Goal: Information Seeking & Learning: Check status

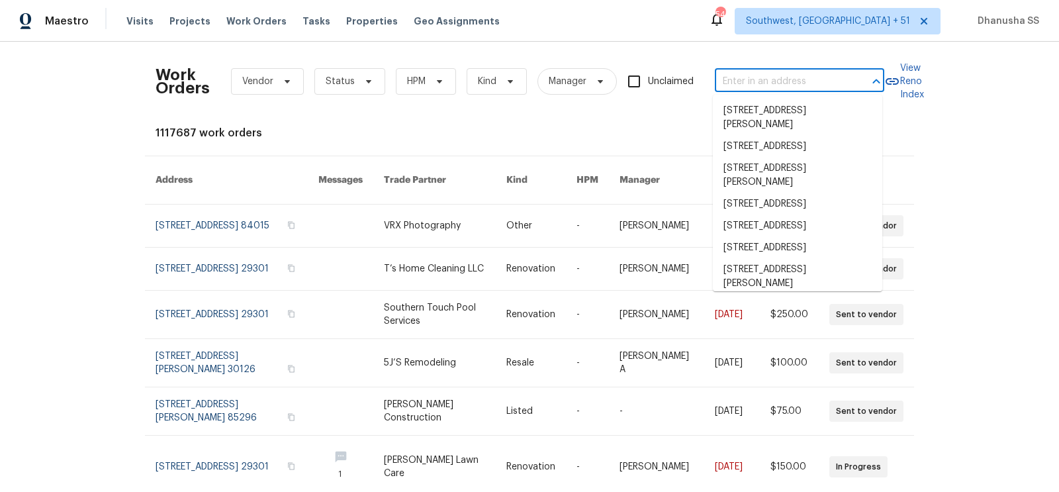
click at [763, 85] on input "text" at bounding box center [781, 81] width 132 height 21
paste input "[STREET_ADDRESS][PERSON_NAME]"
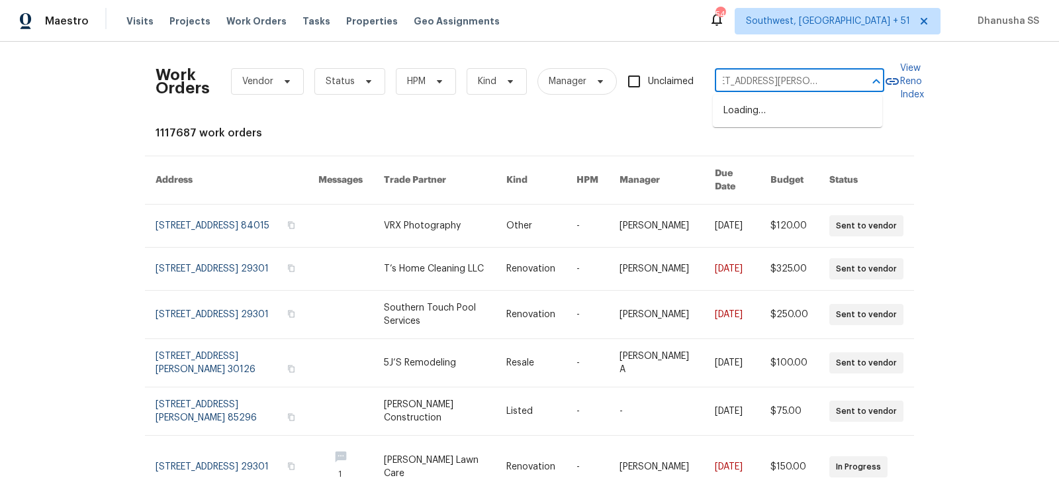
type input "[STREET_ADDRESS][PERSON_NAME]"
click at [763, 108] on li "[STREET_ADDRESS][PERSON_NAME]" at bounding box center [797, 118] width 169 height 36
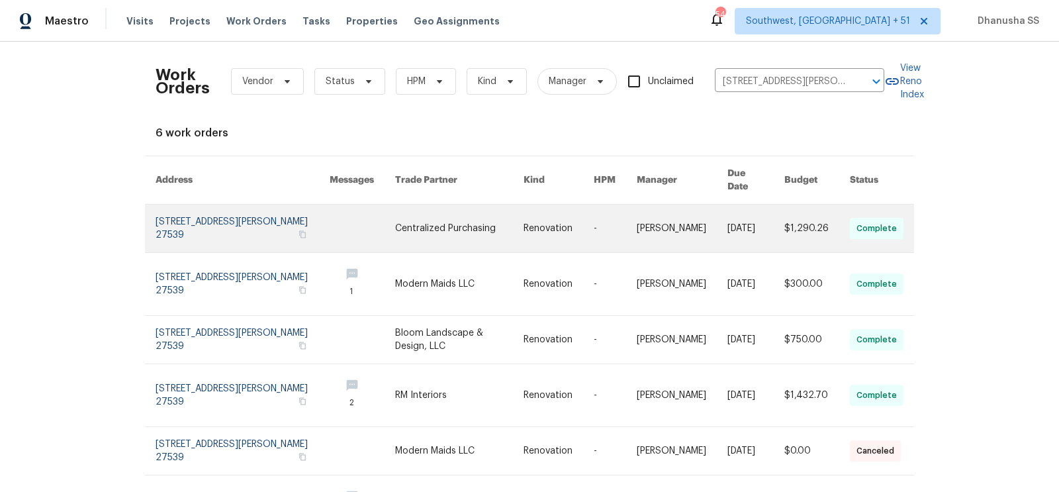
click at [607, 206] on link at bounding box center [614, 228] width 43 height 48
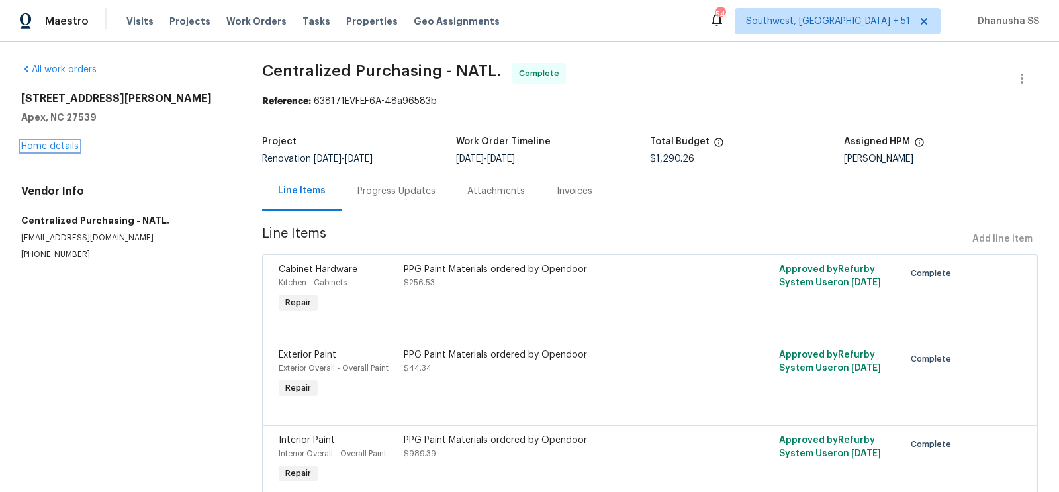
click at [54, 148] on link "Home details" at bounding box center [50, 146] width 58 height 9
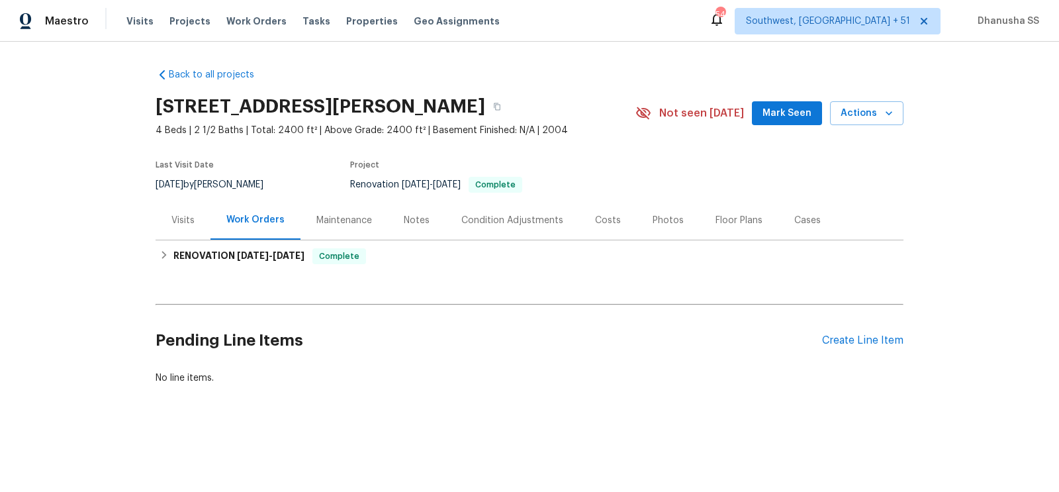
click at [179, 224] on div "Visits" at bounding box center [182, 220] width 23 height 13
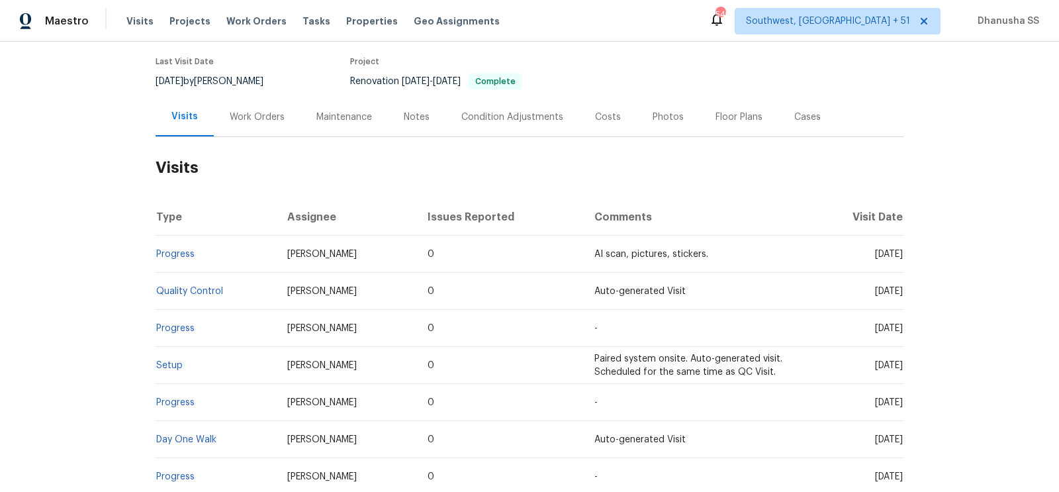
scroll to position [228, 0]
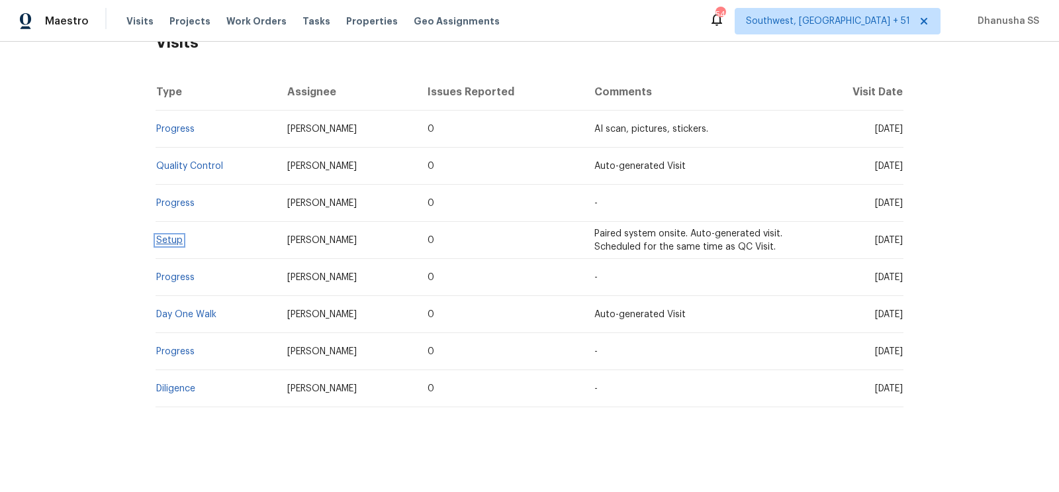
click at [175, 242] on link "Setup" at bounding box center [169, 240] width 26 height 9
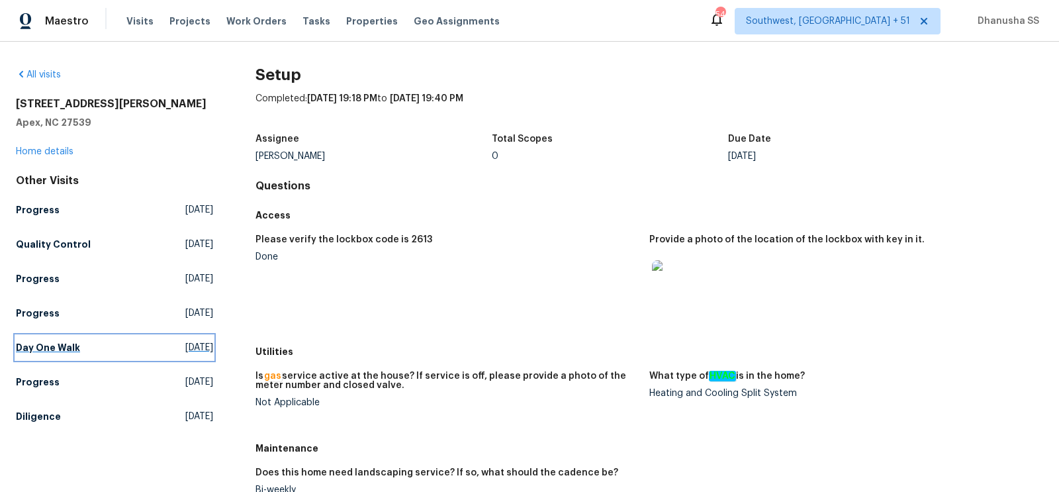
click at [138, 335] on link "Day One Walk Sat, Sep 06 2025" at bounding box center [114, 347] width 197 height 24
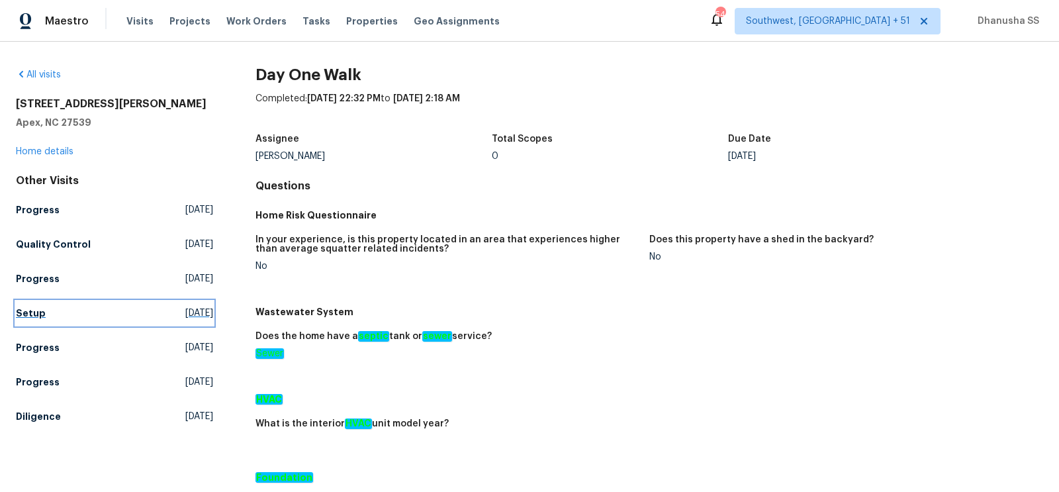
click at [31, 318] on h5 "Setup" at bounding box center [31, 312] width 30 height 13
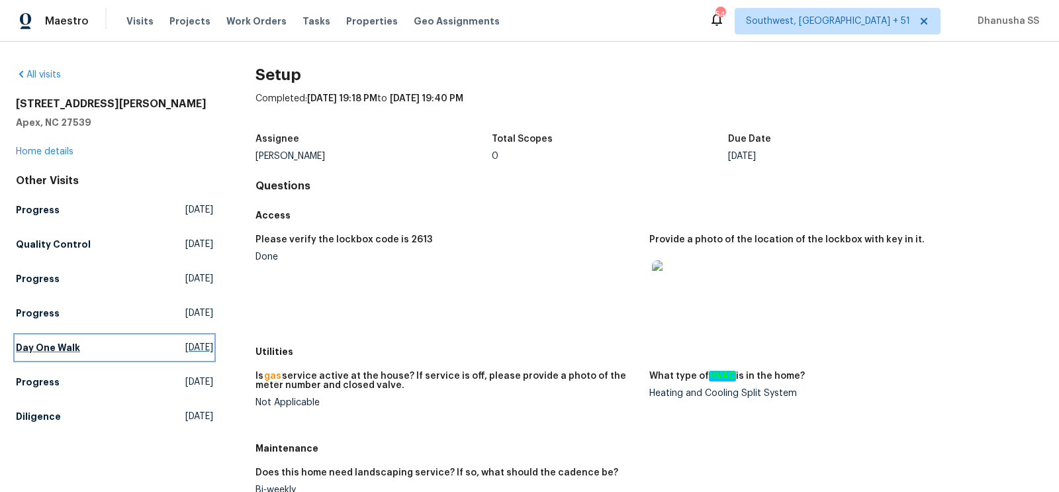
click at [143, 354] on link "Day One Walk Sat, Sep 06 2025" at bounding box center [114, 347] width 197 height 24
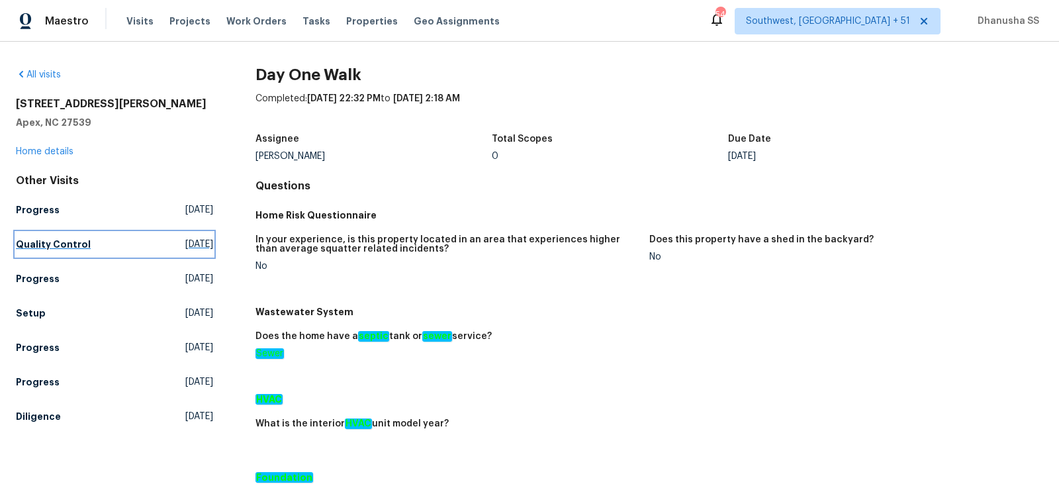
click at [185, 248] on span "Wed, Sep 17 2025" at bounding box center [199, 244] width 28 height 13
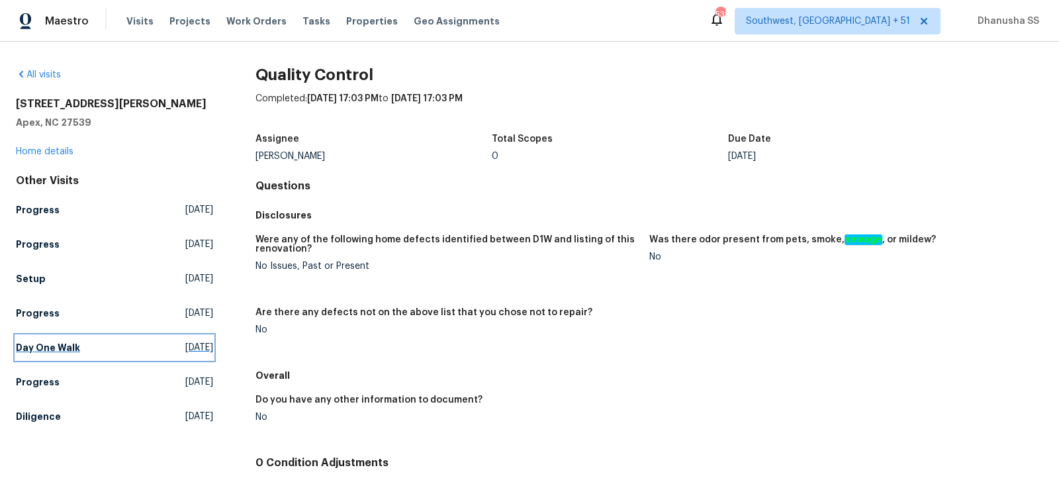
click at [115, 345] on link "Day One Walk Sat, Sep 06 2025" at bounding box center [114, 347] width 197 height 24
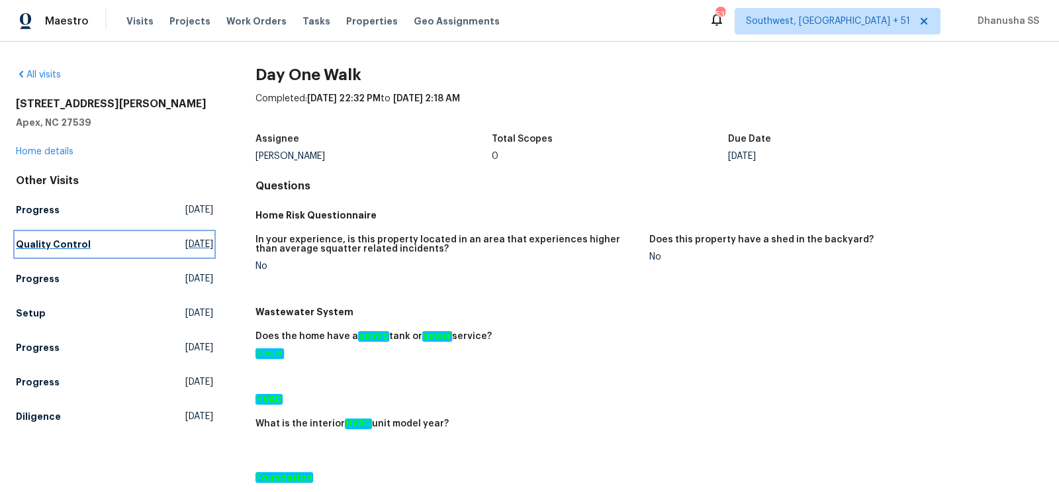
click at [86, 238] on link "Quality Control Wed, Sep 17 2025" at bounding box center [114, 244] width 197 height 24
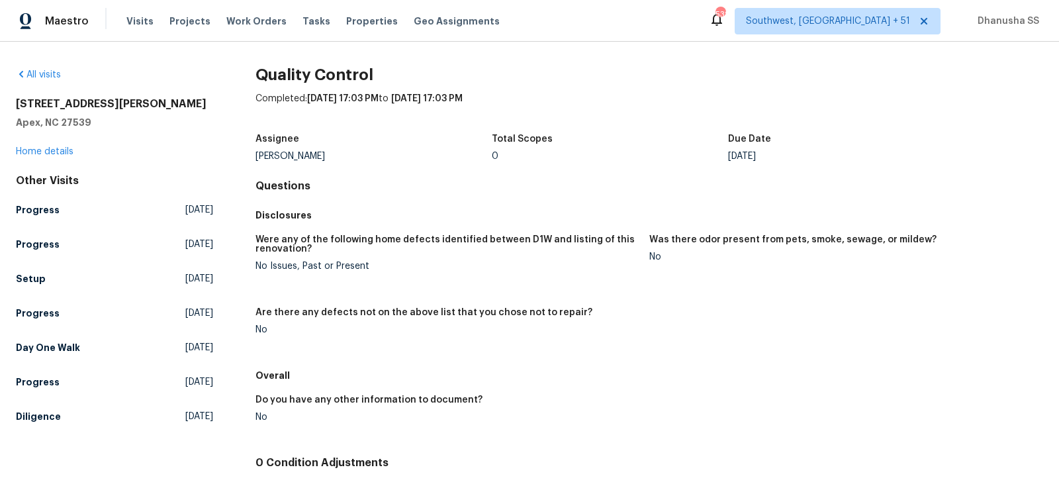
scroll to position [104, 0]
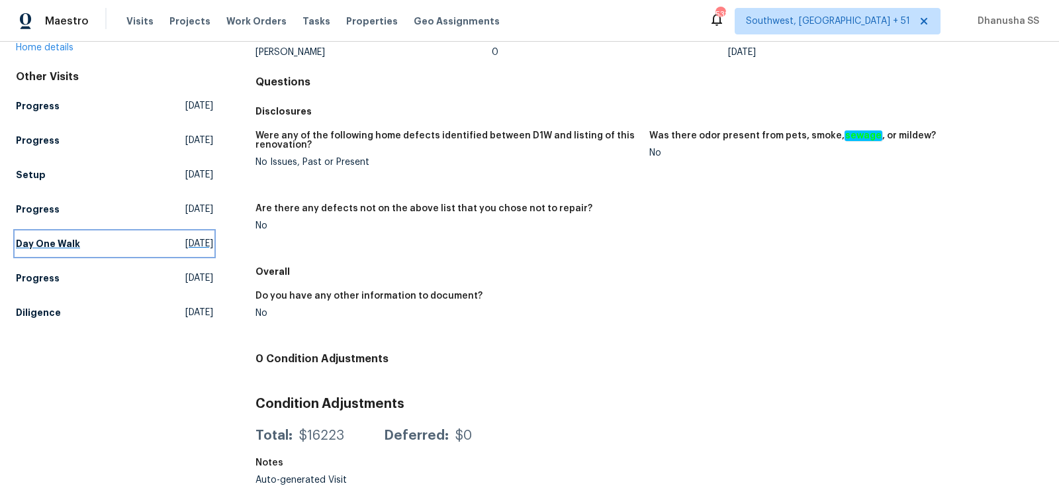
click at [172, 252] on link "Day One Walk Sat, Sep 06 2025" at bounding box center [114, 244] width 197 height 24
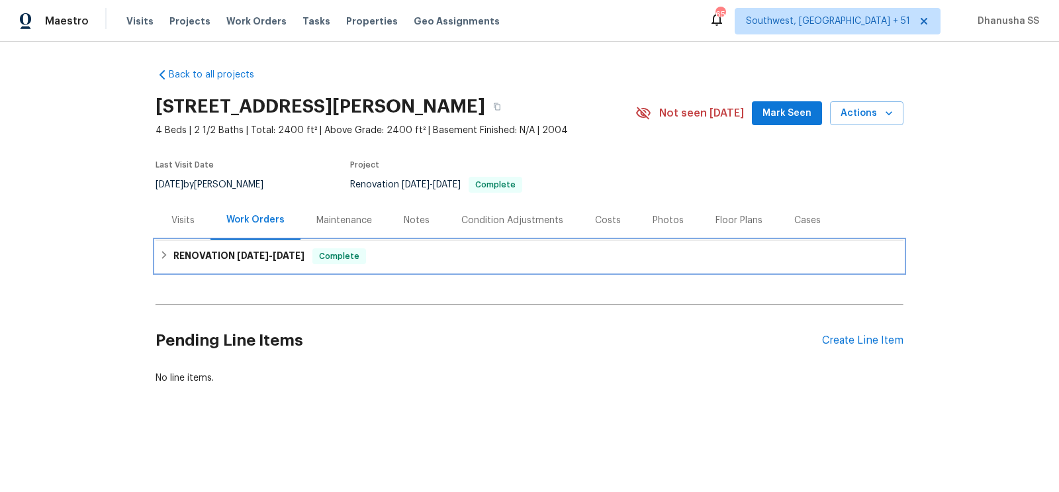
click at [365, 265] on div "RENOVATION [DATE] - [DATE] Complete" at bounding box center [529, 256] width 748 height 32
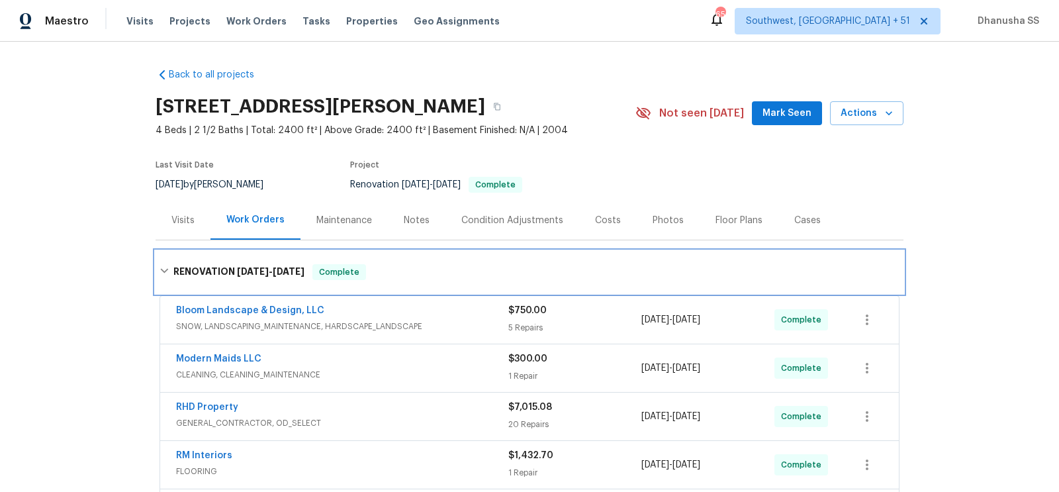
scroll to position [247, 0]
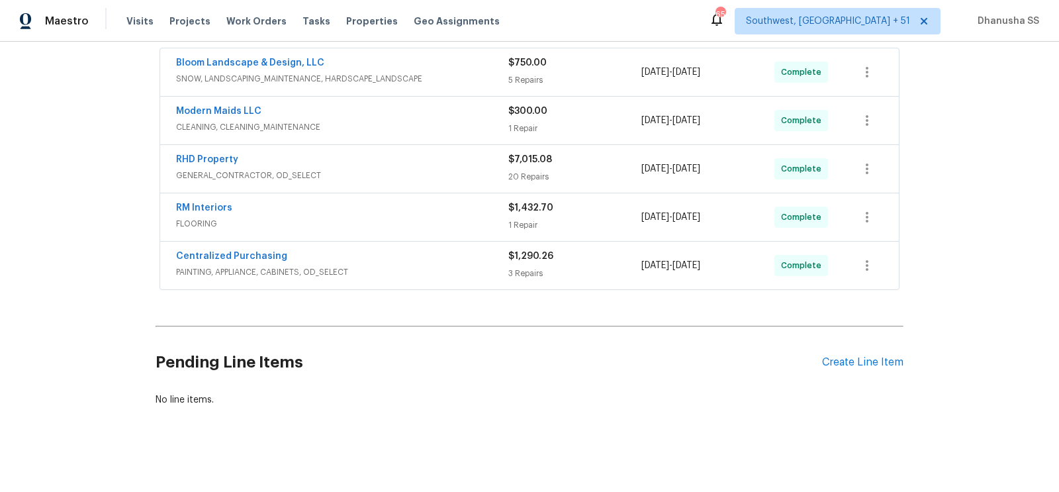
click at [410, 267] on span "PAINTING, APPLIANCE, CABINETS, OD_SELECT" at bounding box center [342, 271] width 332 height 13
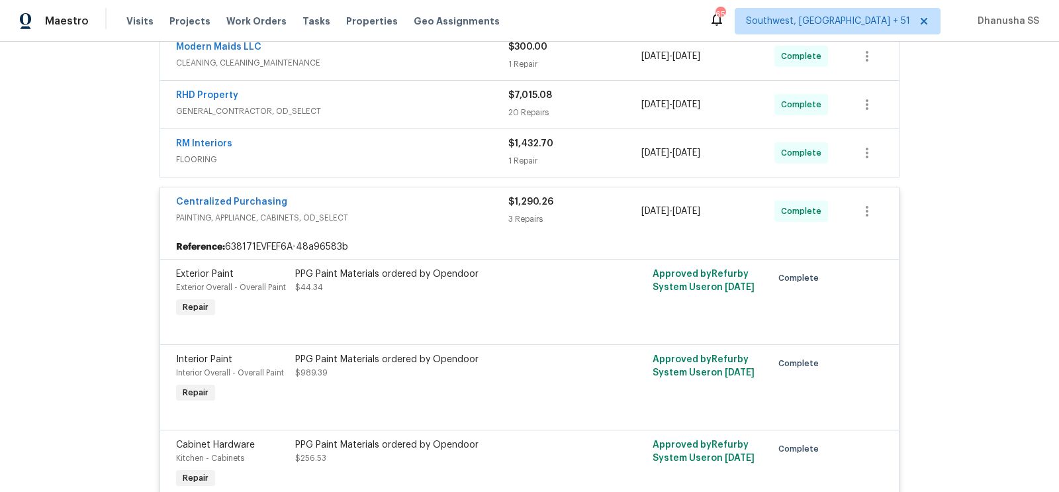
scroll to position [287, 0]
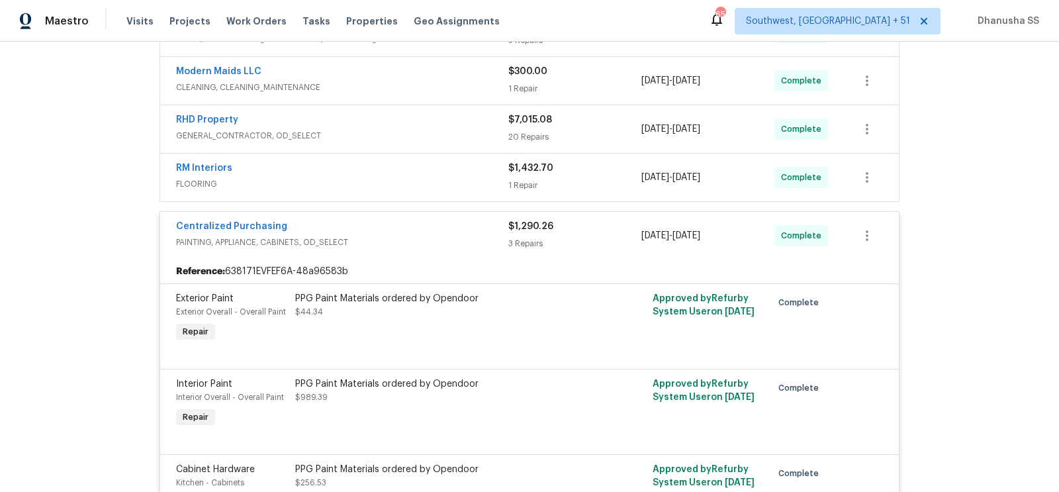
click at [431, 194] on div "RM Interiors FLOORING $1,432.70 1 Repair [DATE] - [DATE] Complete" at bounding box center [529, 177] width 738 height 48
click at [431, 192] on div "RM Interiors FLOORING $1,432.70 1 Repair [DATE] - [DATE] Complete" at bounding box center [529, 177] width 738 height 48
click at [431, 173] on div "RM Interiors" at bounding box center [342, 169] width 332 height 16
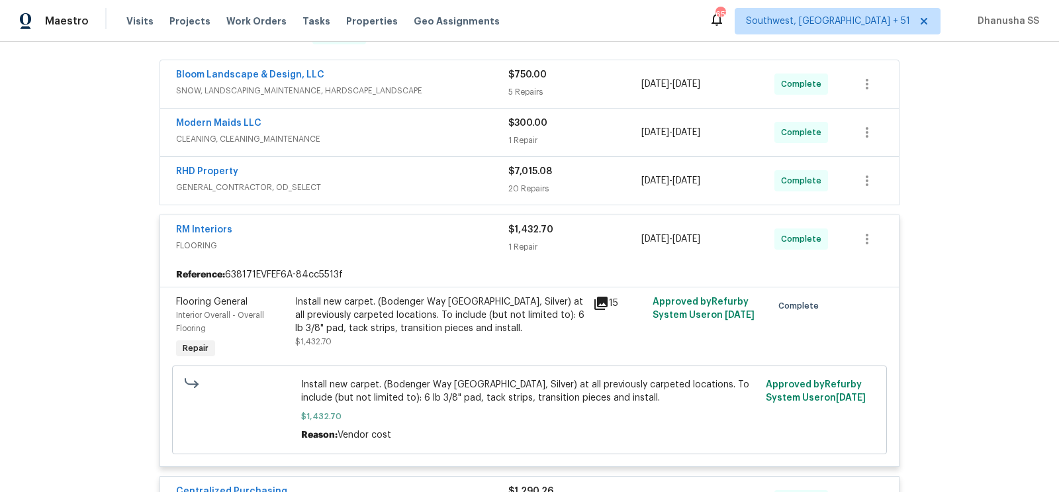
scroll to position [127, 0]
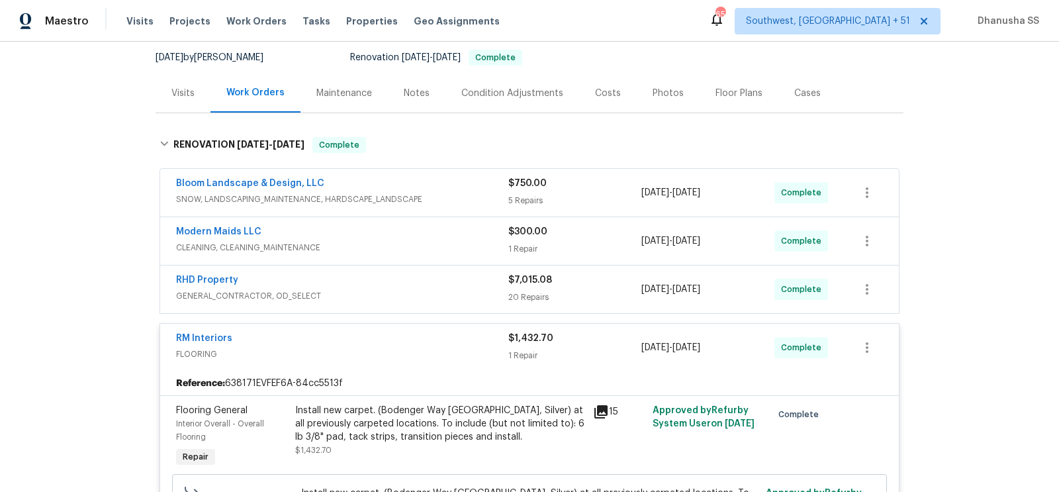
click at [470, 247] on span "CLEANING, CLEANING_MAINTENANCE" at bounding box center [342, 247] width 332 height 13
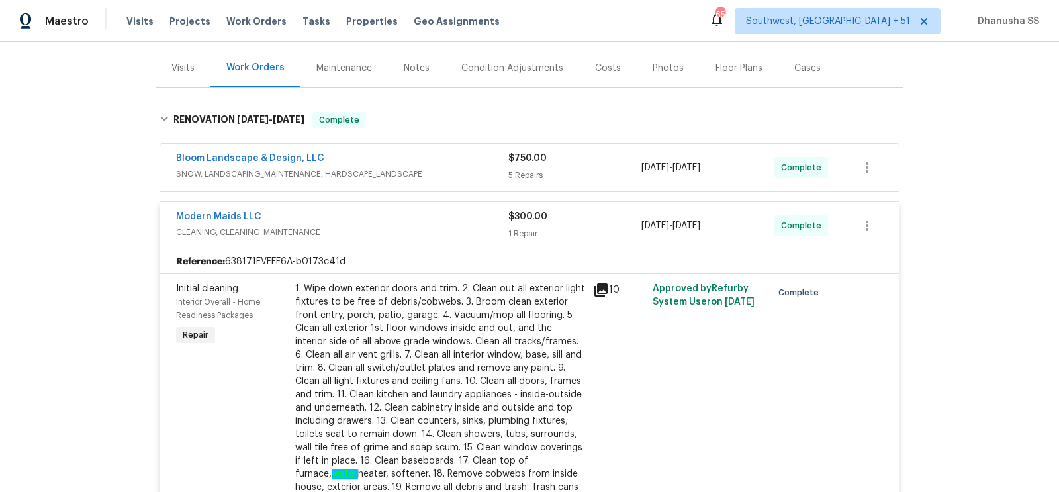
scroll to position [77, 0]
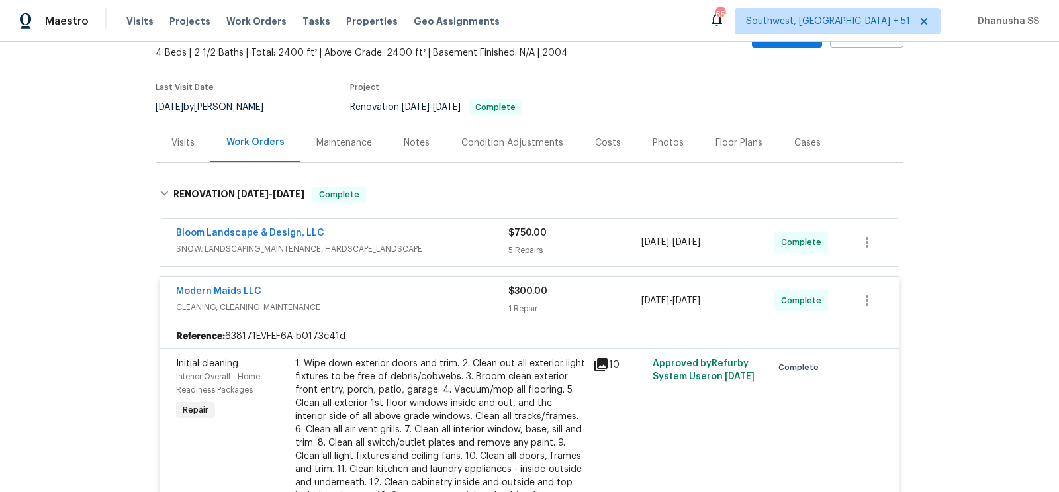
click at [462, 251] on span "SNOW, LANDSCAPING_MAINTENANCE, HARDSCAPE_LANDSCAPE" at bounding box center [342, 248] width 332 height 13
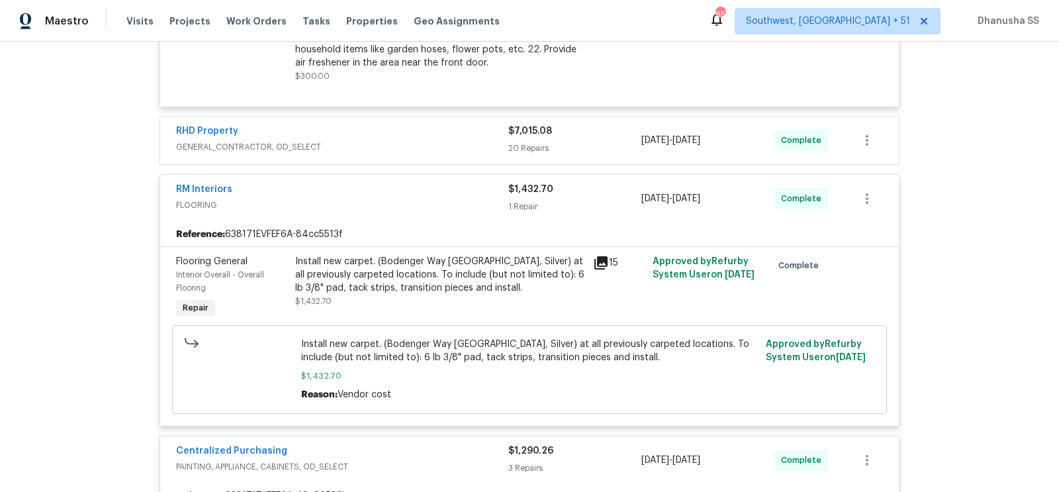
scroll to position [1198, 0]
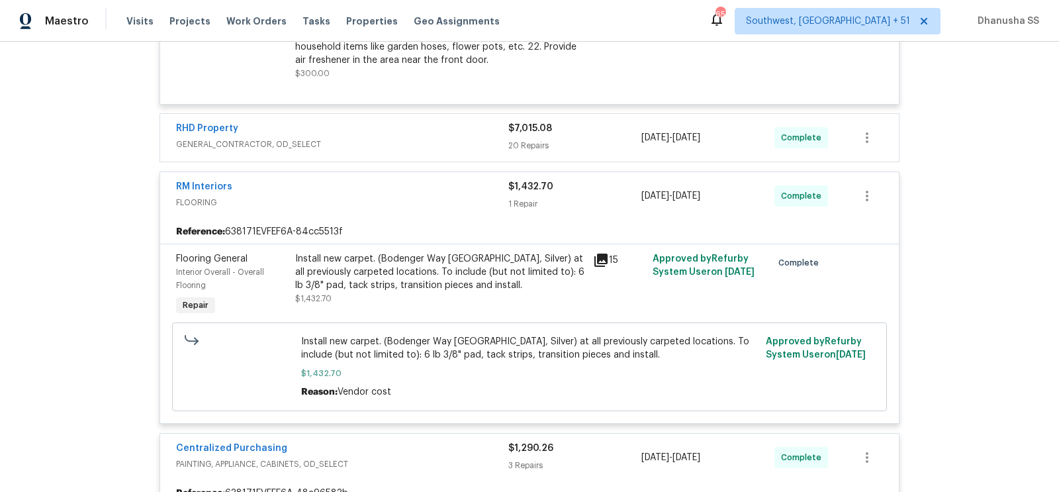
click at [470, 140] on span "GENERAL_CONTRACTOR, OD_SELECT" at bounding box center [342, 144] width 332 height 13
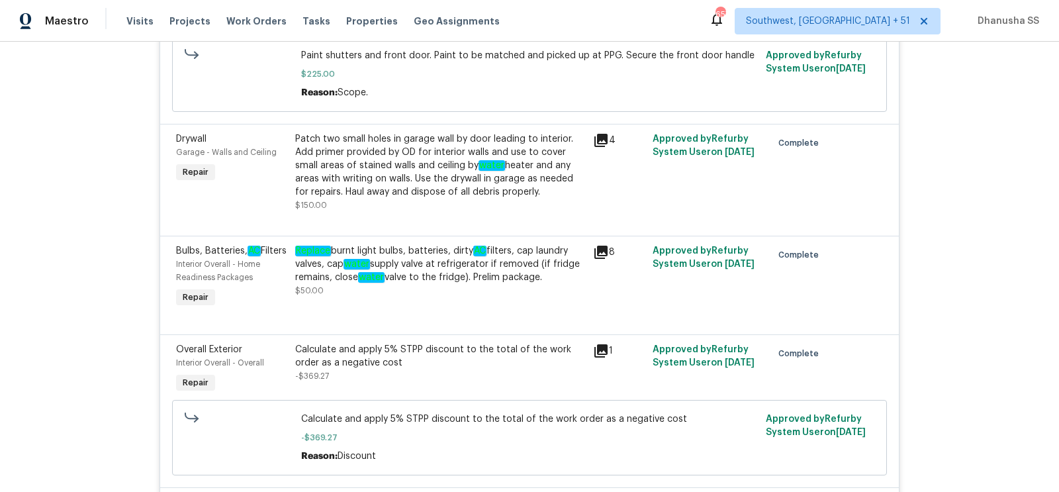
scroll to position [2576, 0]
click at [470, 163] on div "Patch two small holes in garage wall by door leading to interior. Add primer pr…" at bounding box center [440, 166] width 290 height 66
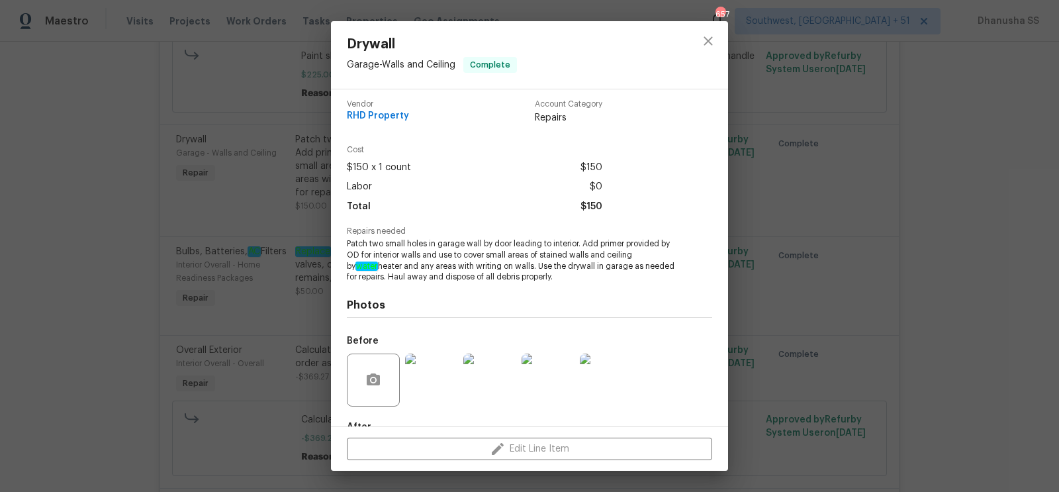
scroll to position [85, 0]
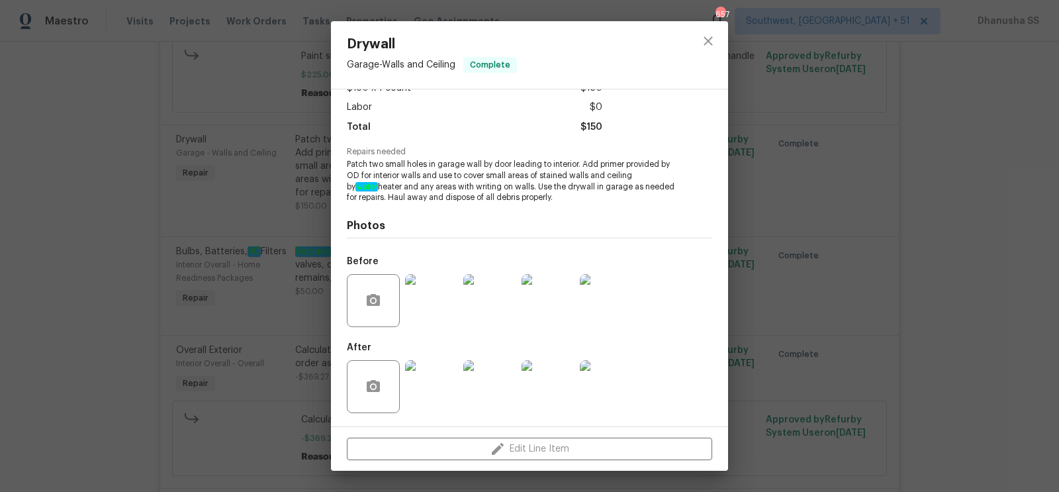
click at [444, 327] on img at bounding box center [431, 300] width 53 height 53
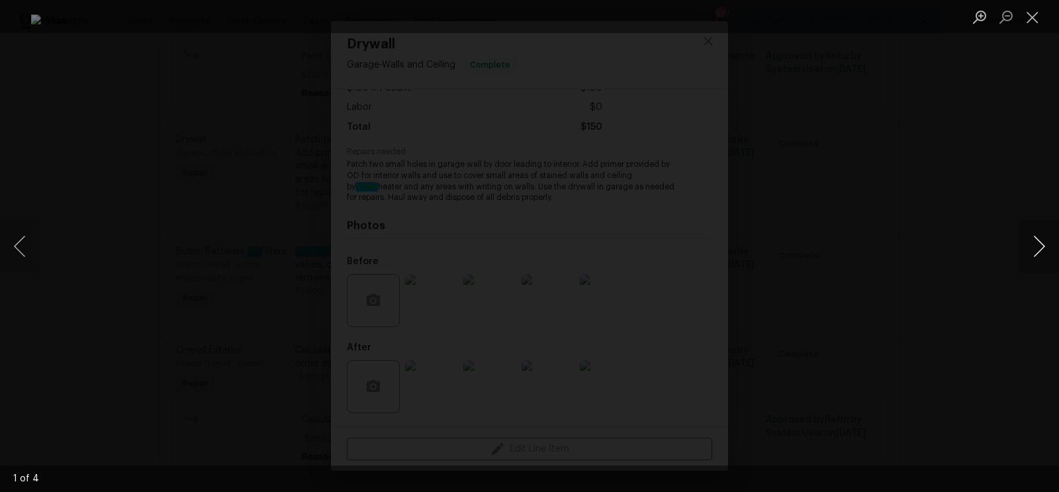
click at [1045, 253] on button "Next image" at bounding box center [1039, 246] width 40 height 53
click at [1001, 214] on div "Lightbox" at bounding box center [529, 246] width 1059 height 492
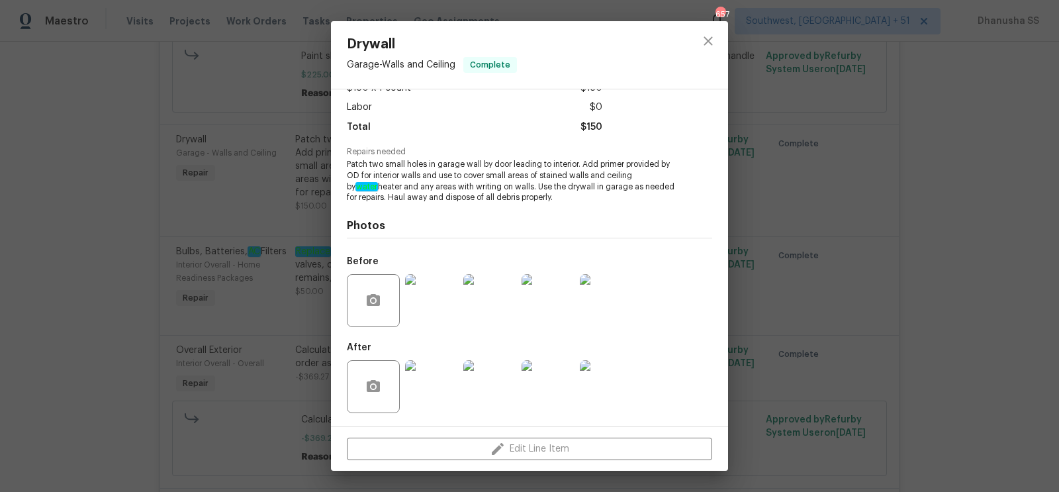
click at [690, 43] on div at bounding box center [708, 54] width 40 height 67
click at [698, 43] on button "close" at bounding box center [708, 41] width 32 height 32
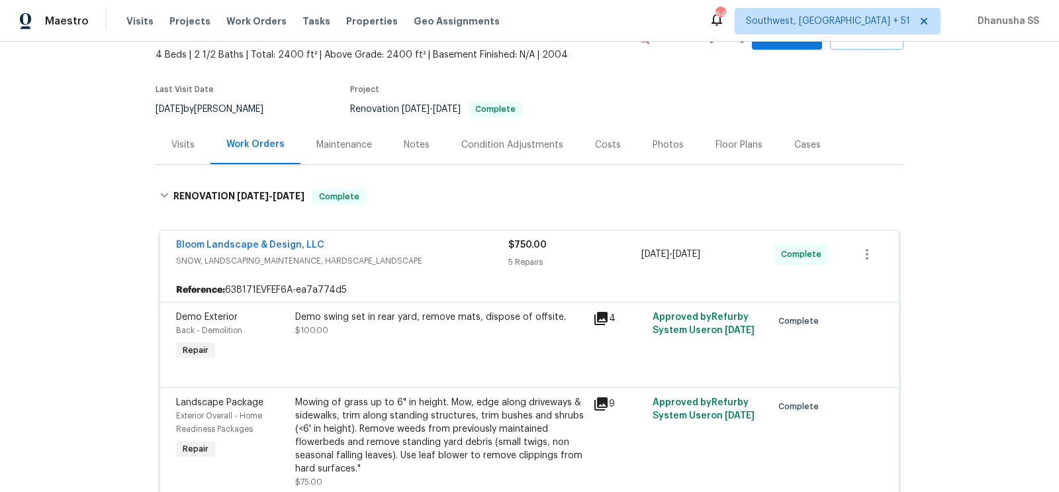
scroll to position [119, 0]
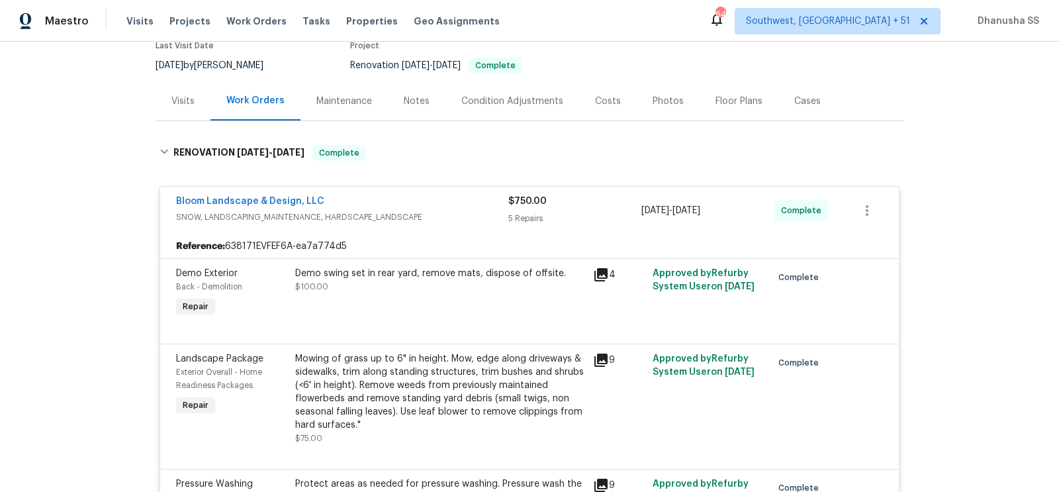
click at [429, 373] on div "Mowing of grass up to 6" in height. Mow, edge along driveways & sidewalks, trim…" at bounding box center [440, 391] width 290 height 79
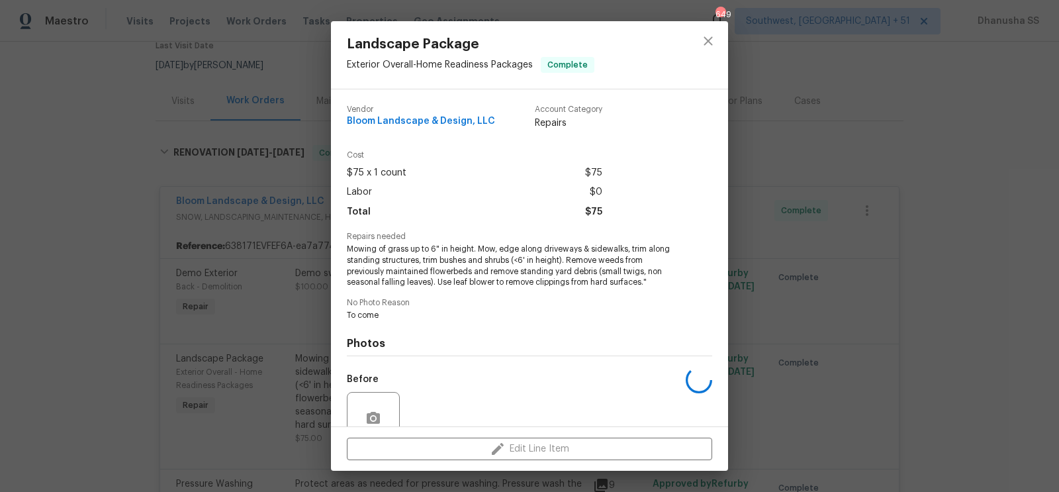
scroll to position [118, 0]
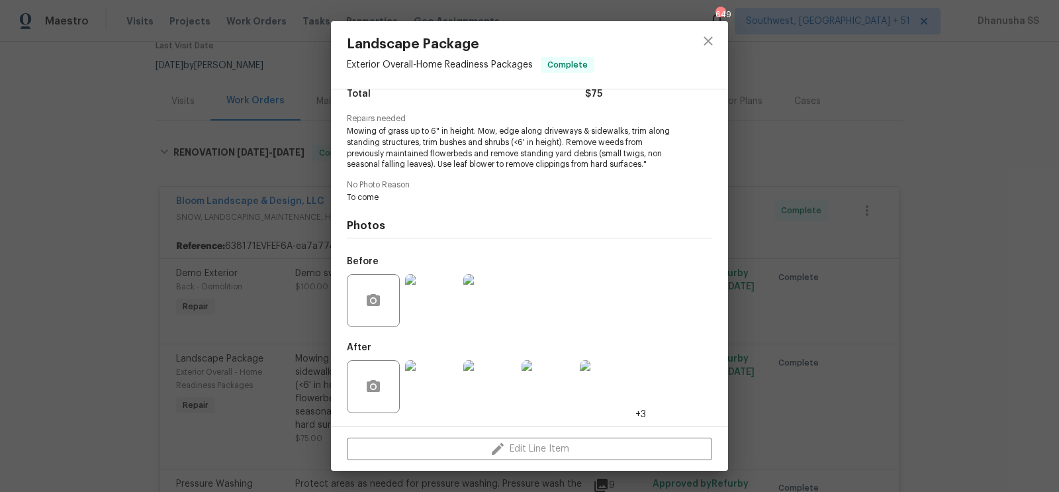
click at [429, 373] on img at bounding box center [431, 386] width 53 height 53
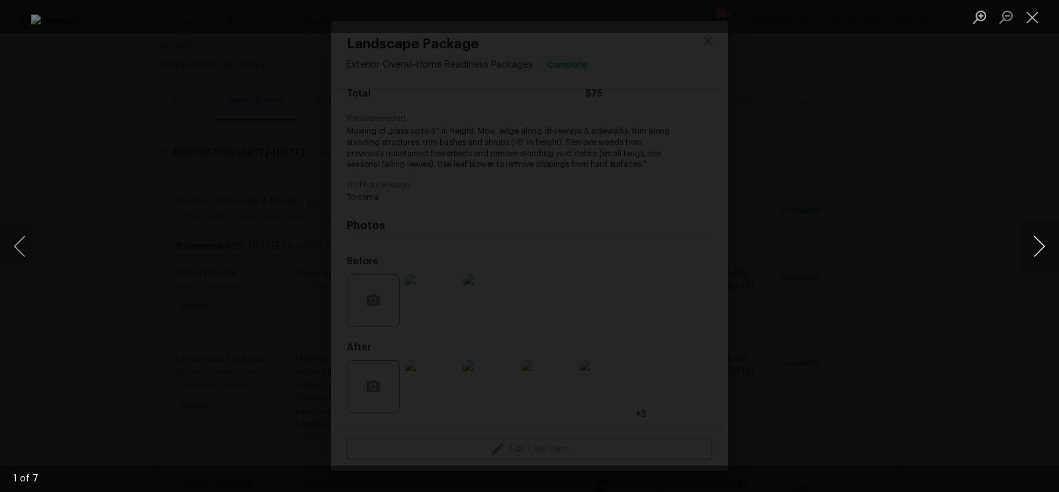
click at [1027, 246] on button "Next image" at bounding box center [1039, 246] width 40 height 53
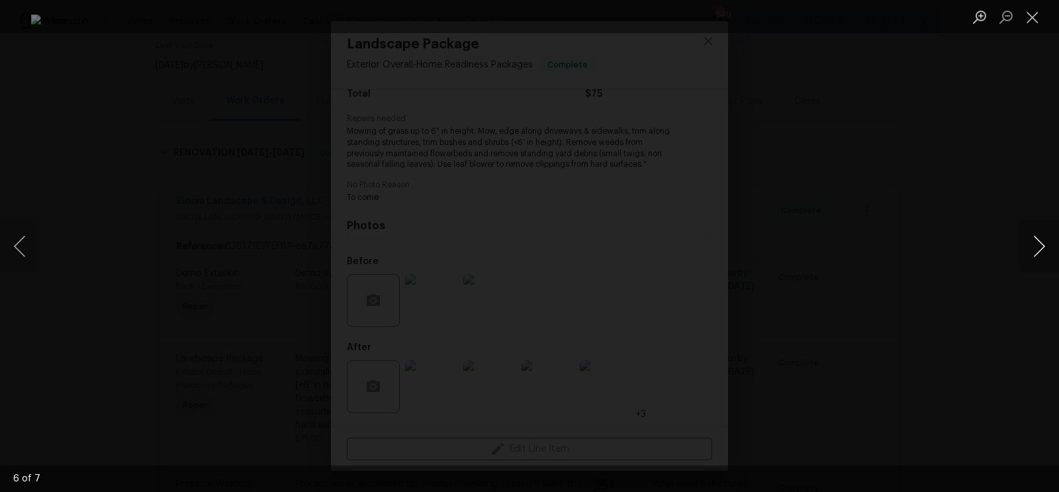
click at [1027, 246] on button "Next image" at bounding box center [1039, 246] width 40 height 53
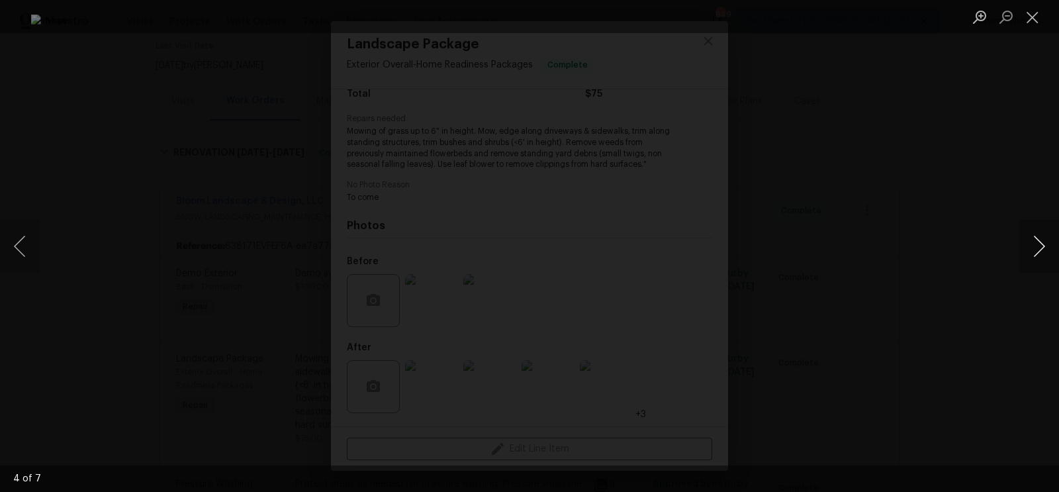
click at [1027, 246] on button "Next image" at bounding box center [1039, 246] width 40 height 53
click at [986, 203] on div "Lightbox" at bounding box center [529, 246] width 1059 height 492
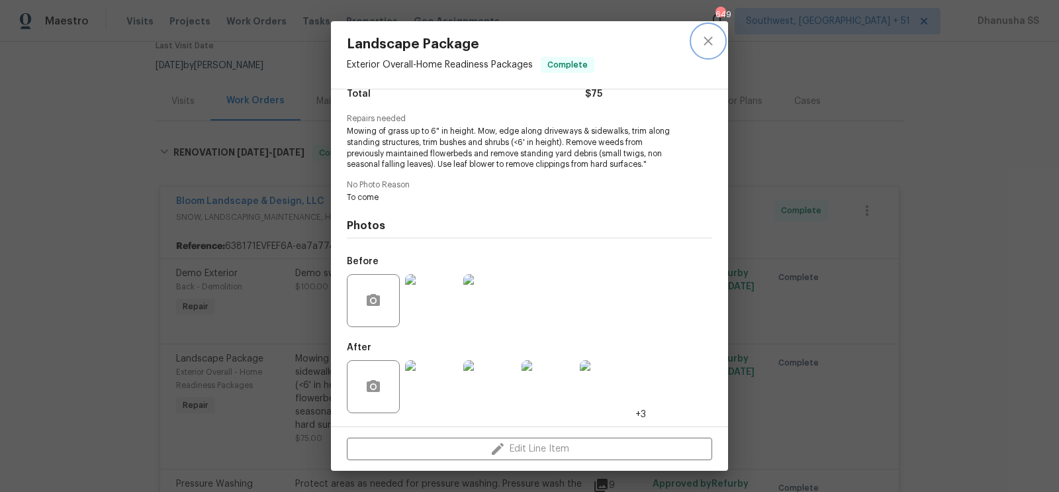
click at [709, 43] on icon "close" at bounding box center [707, 40] width 9 height 9
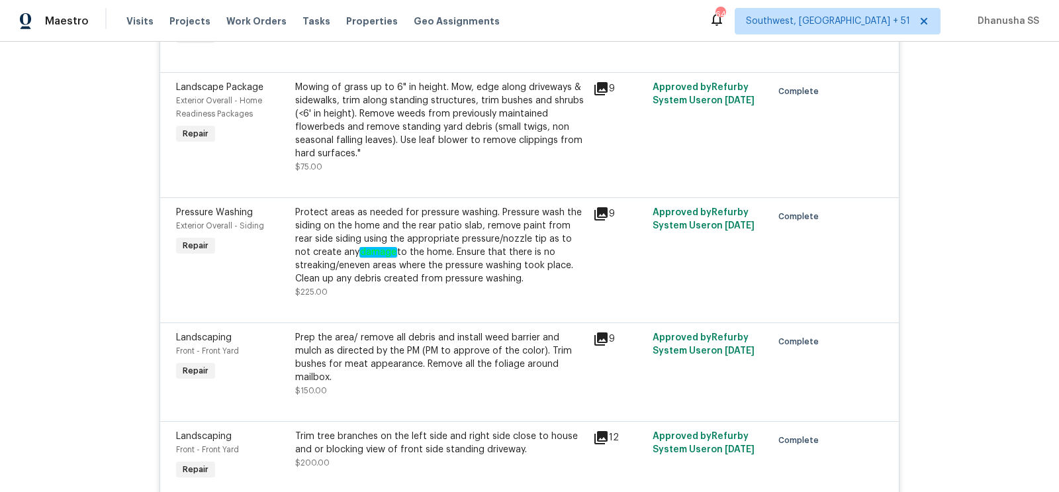
scroll to position [409, 0]
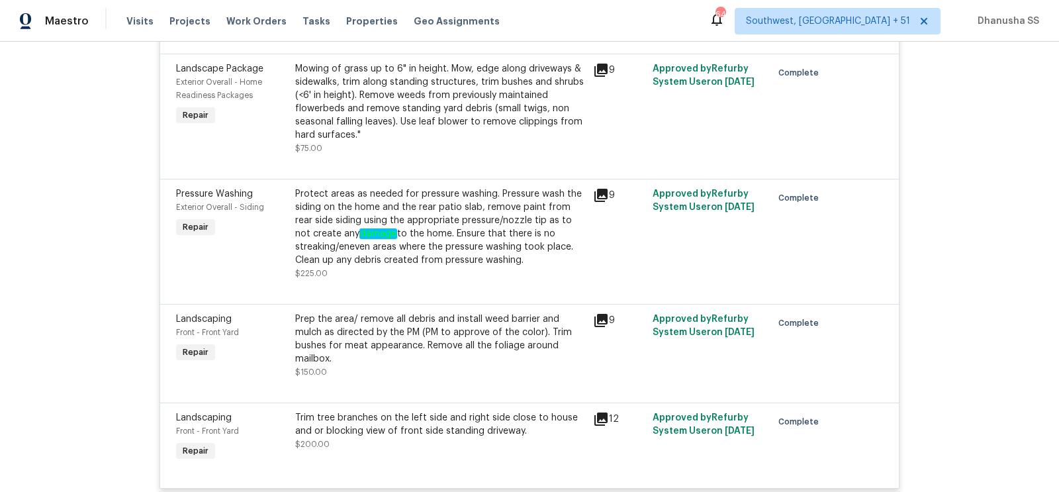
click at [468, 257] on div "Protect areas as needed for pressure washing. Pressure wash the siding on the h…" at bounding box center [440, 226] width 290 height 79
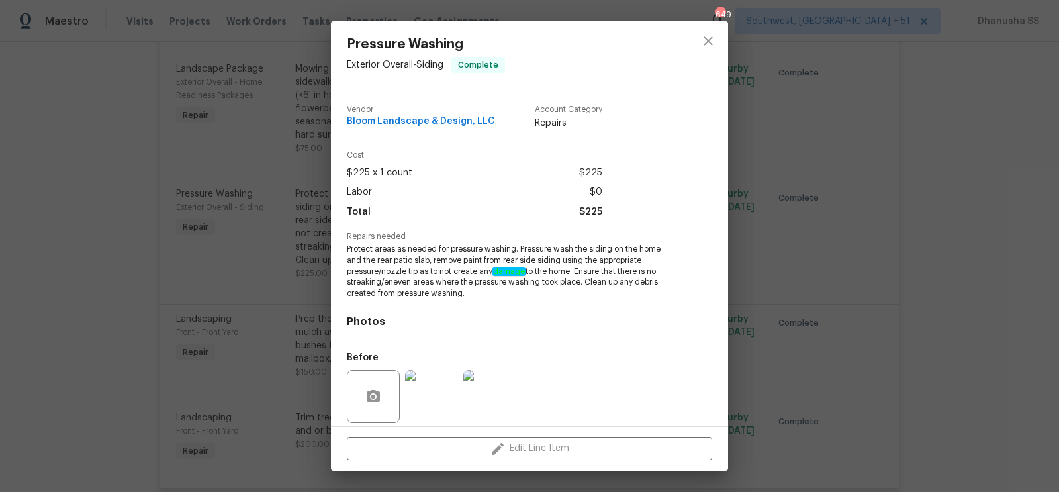
scroll to position [96, 0]
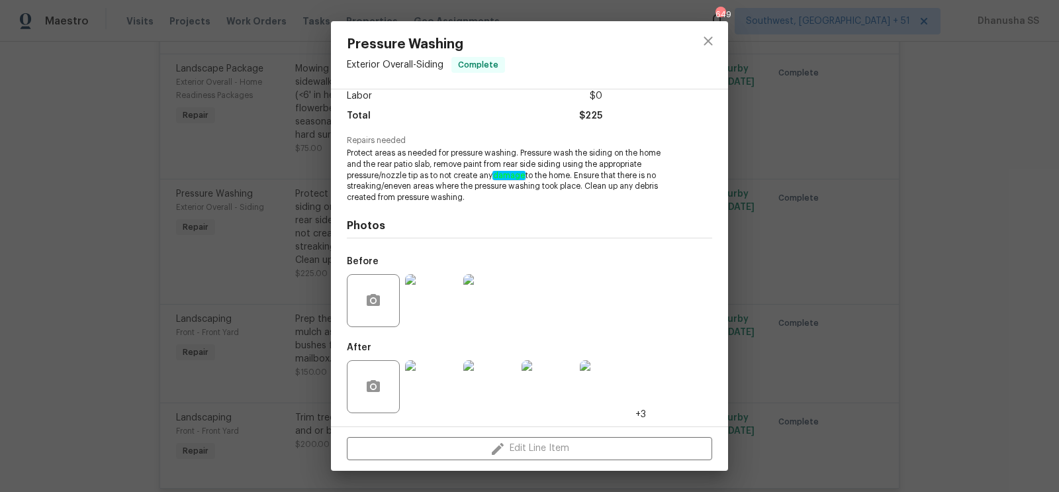
click at [446, 395] on img at bounding box center [431, 386] width 53 height 53
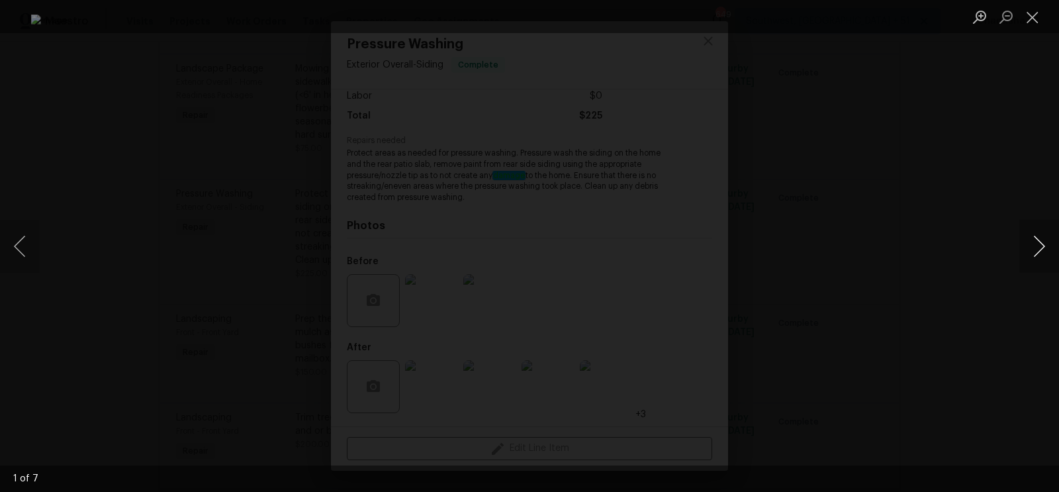
click at [1037, 251] on button "Next image" at bounding box center [1039, 246] width 40 height 53
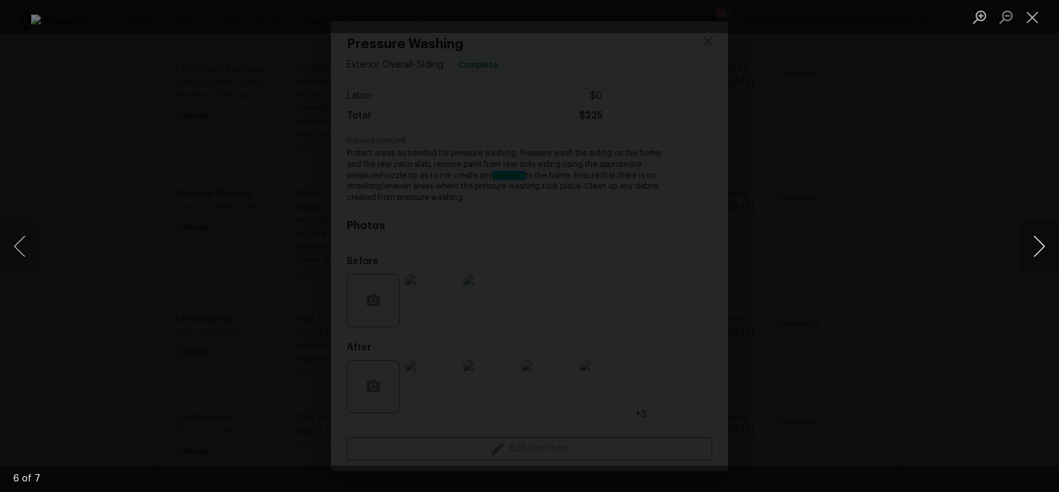
click at [1035, 251] on button "Next image" at bounding box center [1039, 246] width 40 height 53
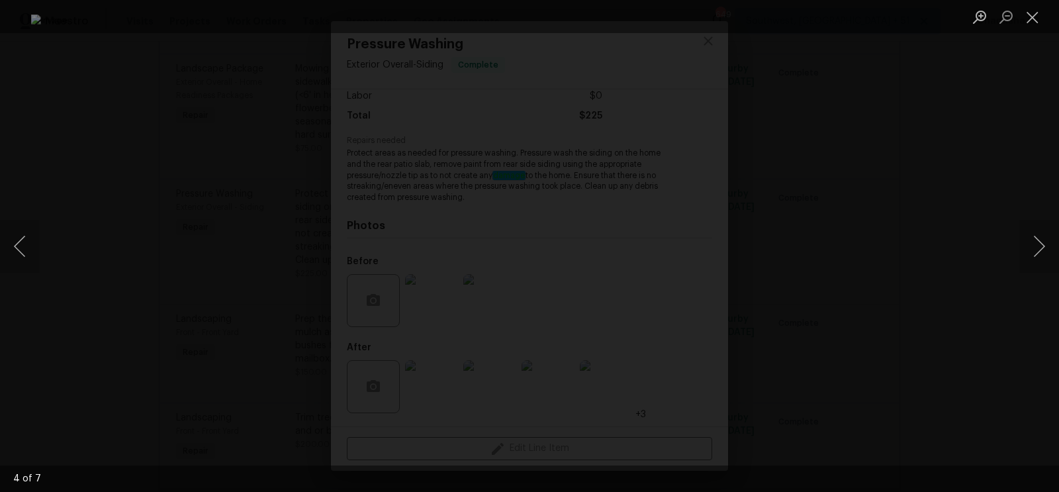
click at [988, 209] on div "Lightbox" at bounding box center [529, 246] width 1059 height 492
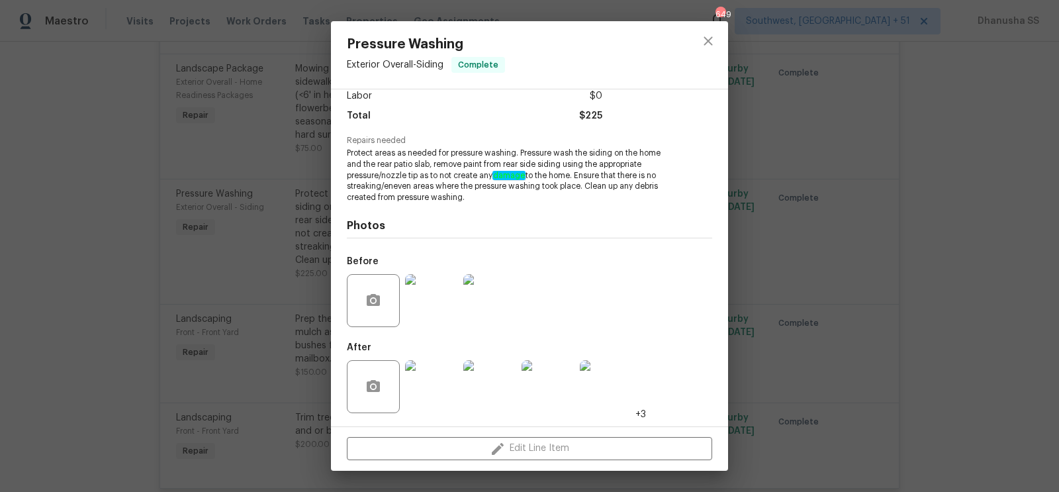
click at [446, 284] on img at bounding box center [431, 300] width 53 height 53
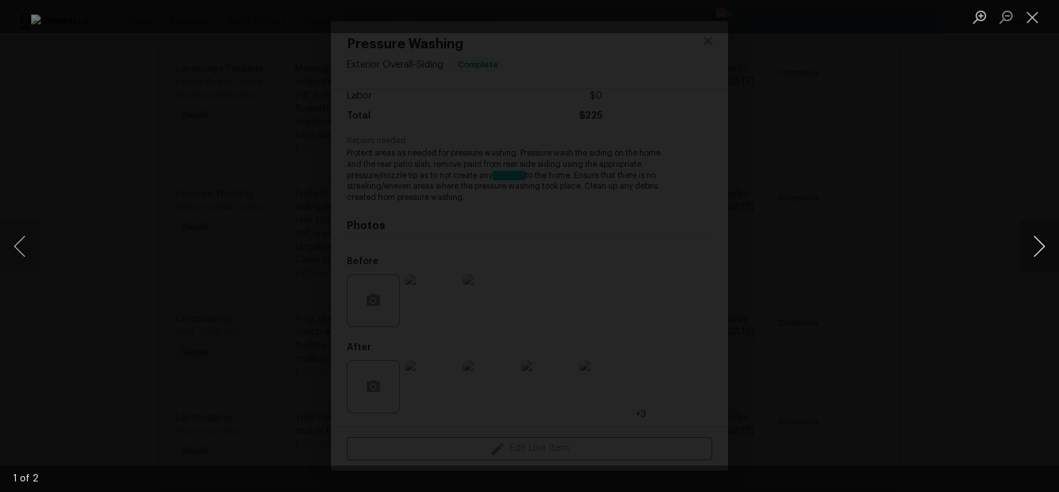
click at [1023, 263] on button "Next image" at bounding box center [1039, 246] width 40 height 53
click at [956, 191] on div "Lightbox" at bounding box center [529, 246] width 1059 height 492
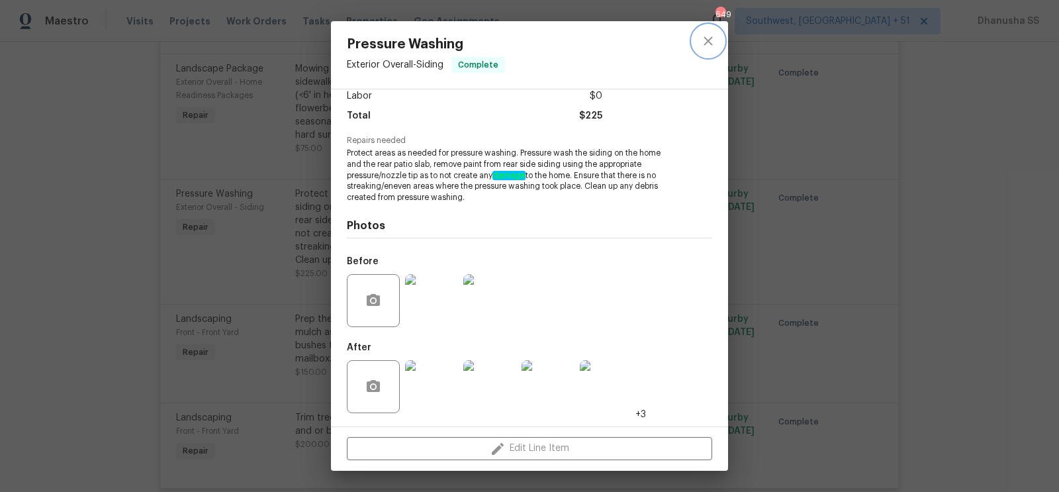
click at [711, 32] on button "close" at bounding box center [708, 41] width 32 height 32
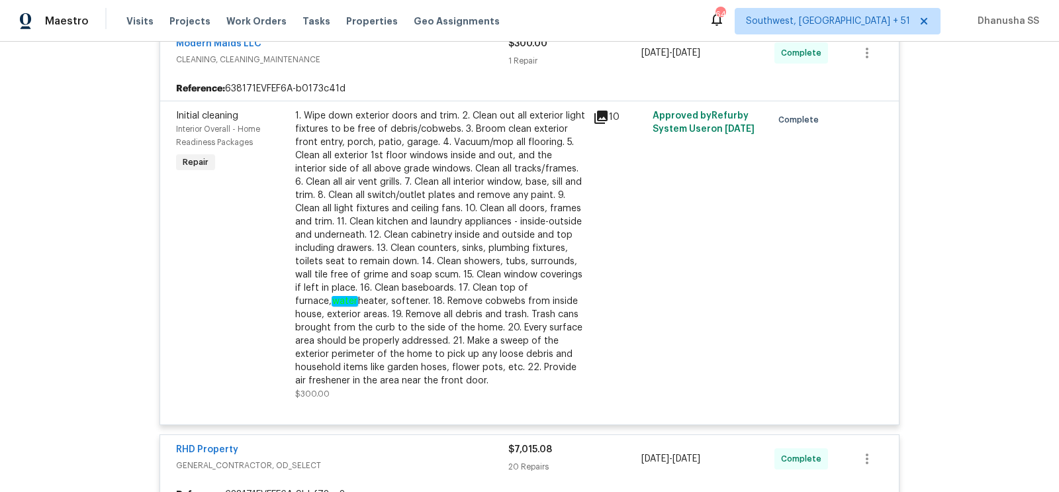
scroll to position [910, 0]
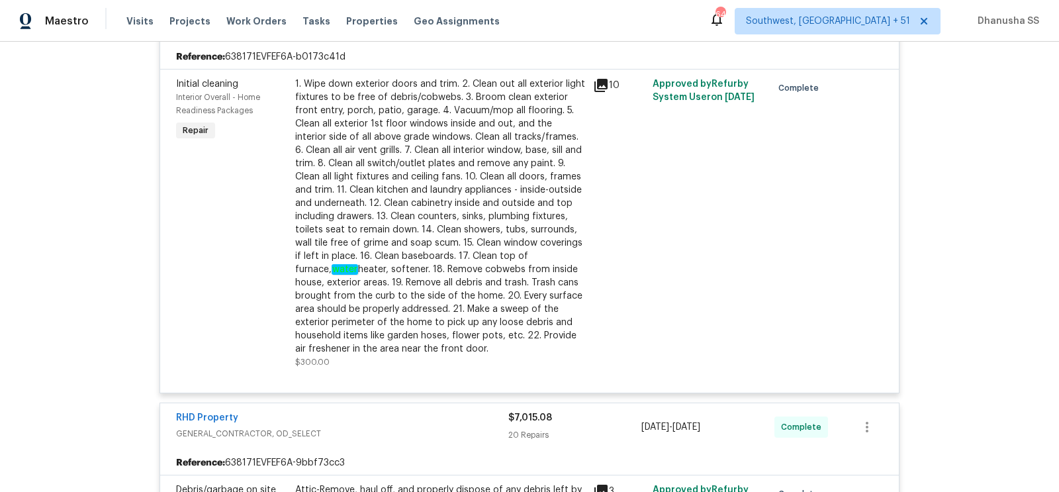
click at [526, 217] on div "1. Wipe down exterior doors and trim. 2. Clean out all exterior light fixtures …" at bounding box center [440, 216] width 290 height 278
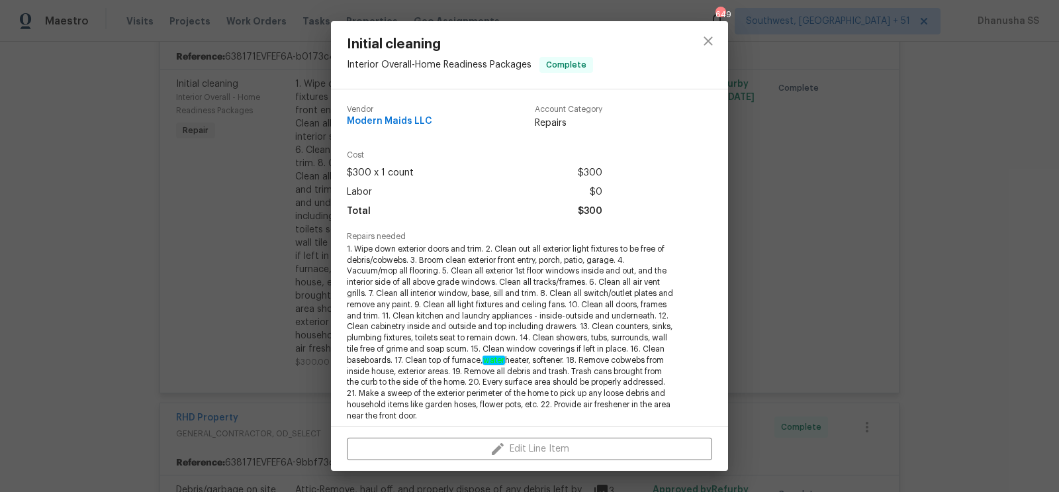
scroll to position [251, 0]
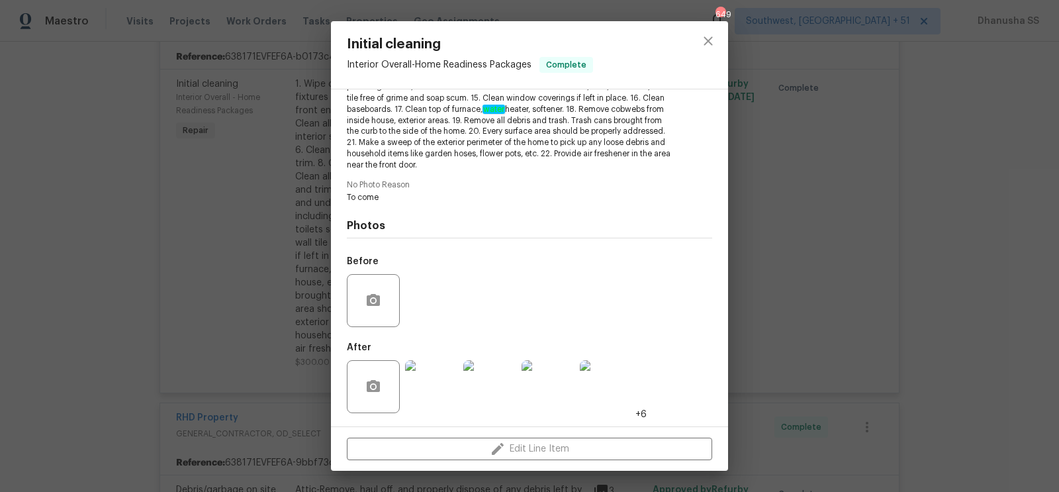
click at [794, 273] on div "Initial cleaning Interior Overall - Home Readiness Packages Complete Vendor Mod…" at bounding box center [529, 246] width 1059 height 492
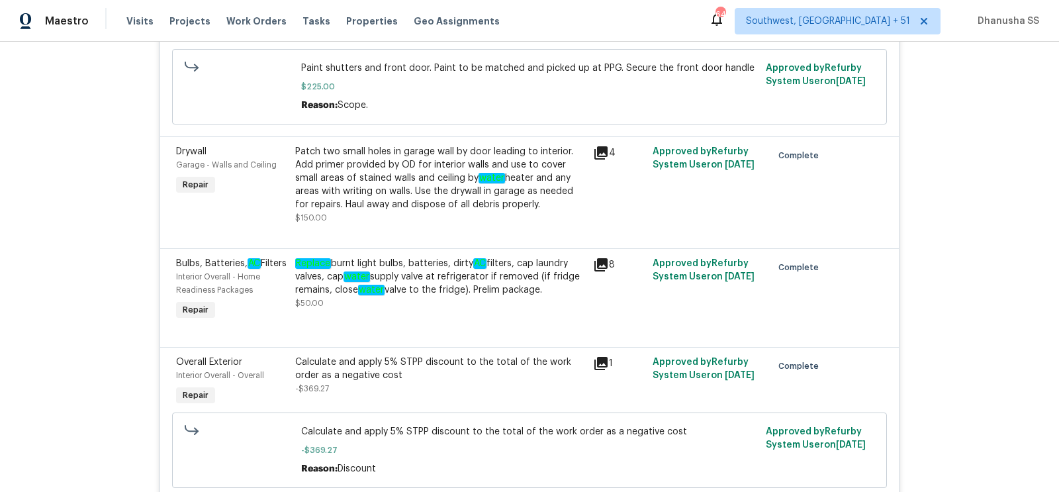
scroll to position [2305, 0]
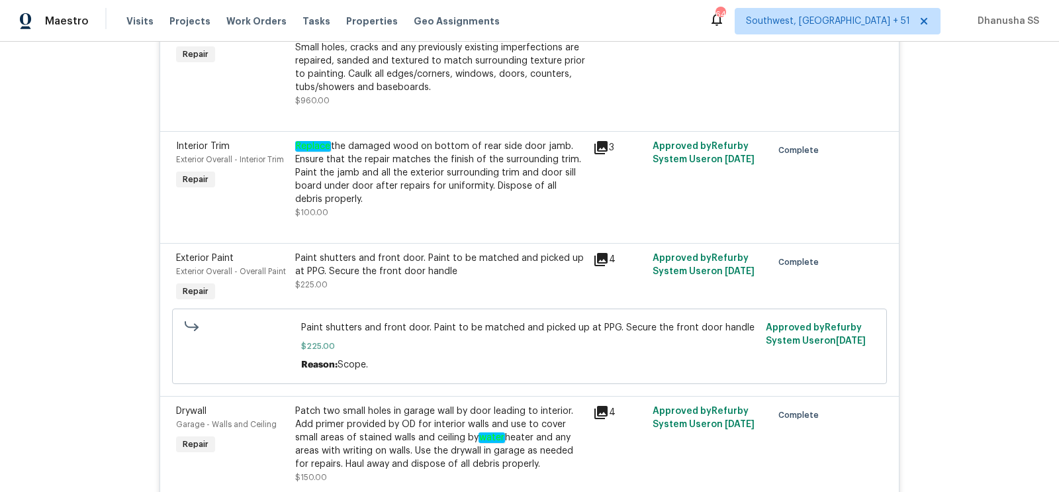
click at [447, 179] on div "Replace the damaged wood on bottom of rear side door jamb. Ensure that the repa…" at bounding box center [440, 173] width 290 height 66
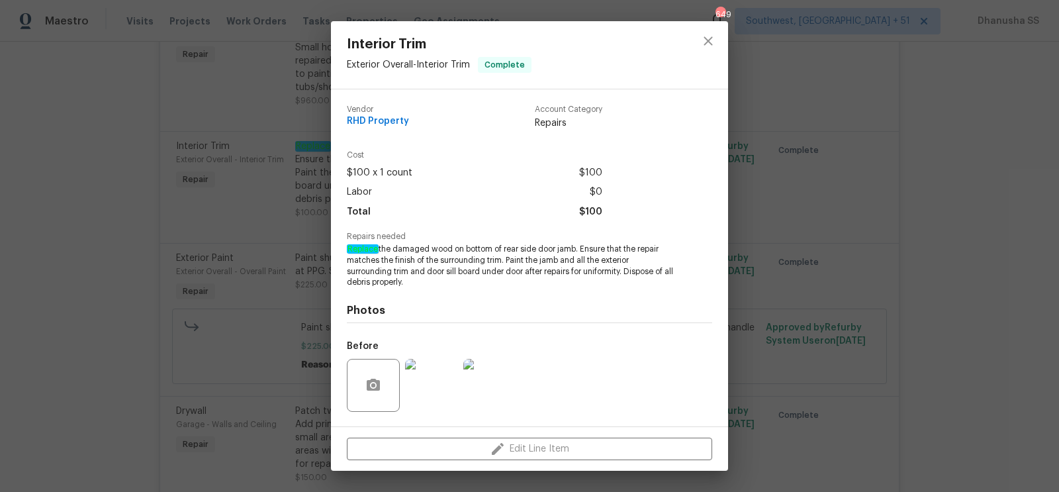
scroll to position [85, 0]
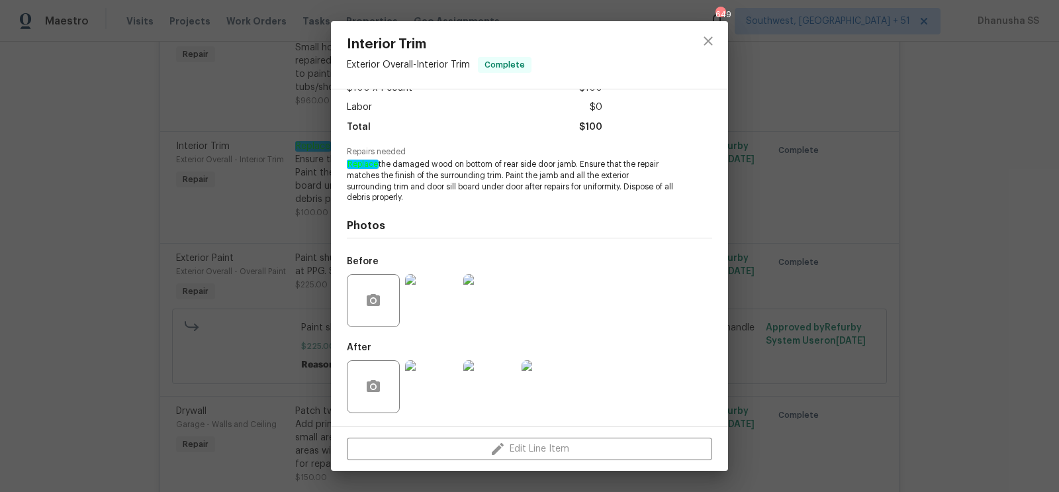
click at [449, 363] on img at bounding box center [431, 386] width 53 height 53
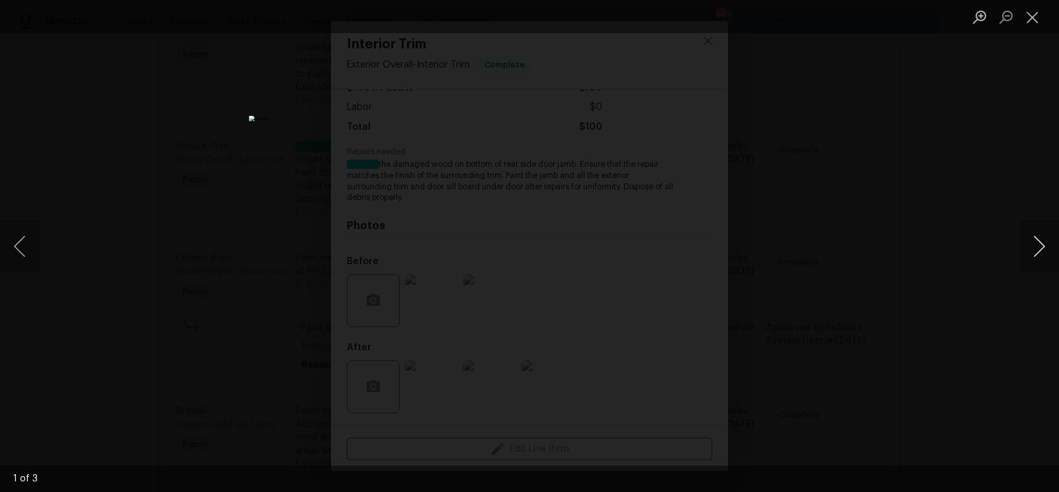
click at [1049, 243] on button "Next image" at bounding box center [1039, 246] width 40 height 53
click at [951, 183] on div "Lightbox" at bounding box center [529, 246] width 1059 height 492
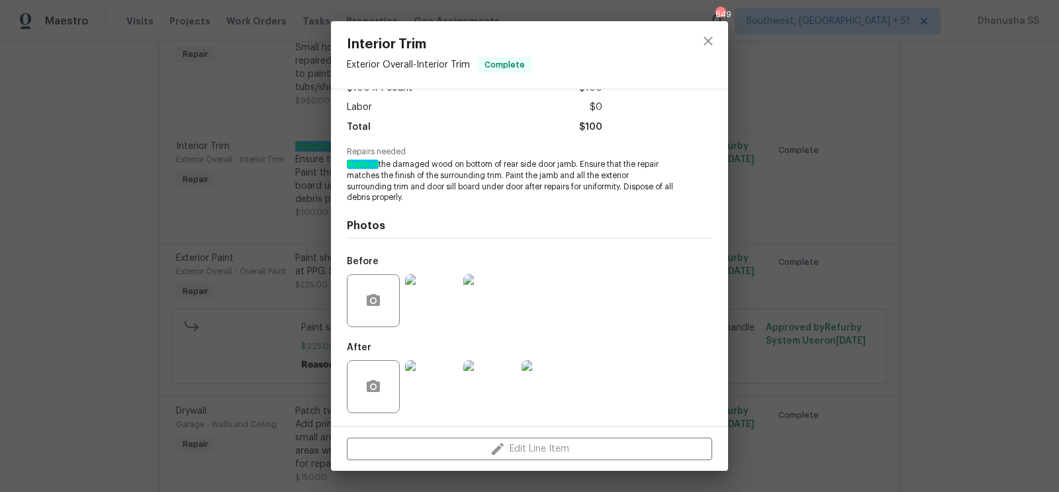
click at [716, 54] on div at bounding box center [708, 54] width 40 height 67
click at [699, 44] on button "close" at bounding box center [708, 41] width 32 height 32
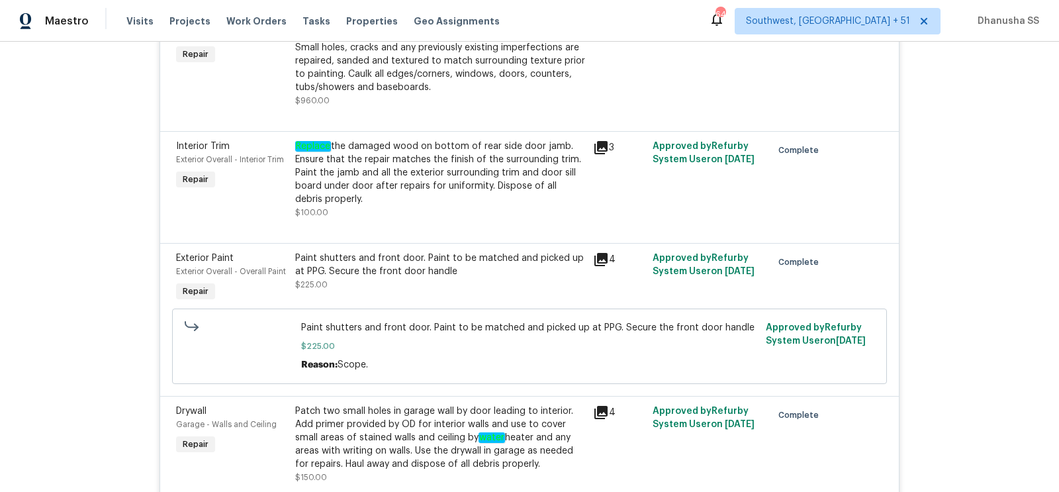
scroll to position [2654, 0]
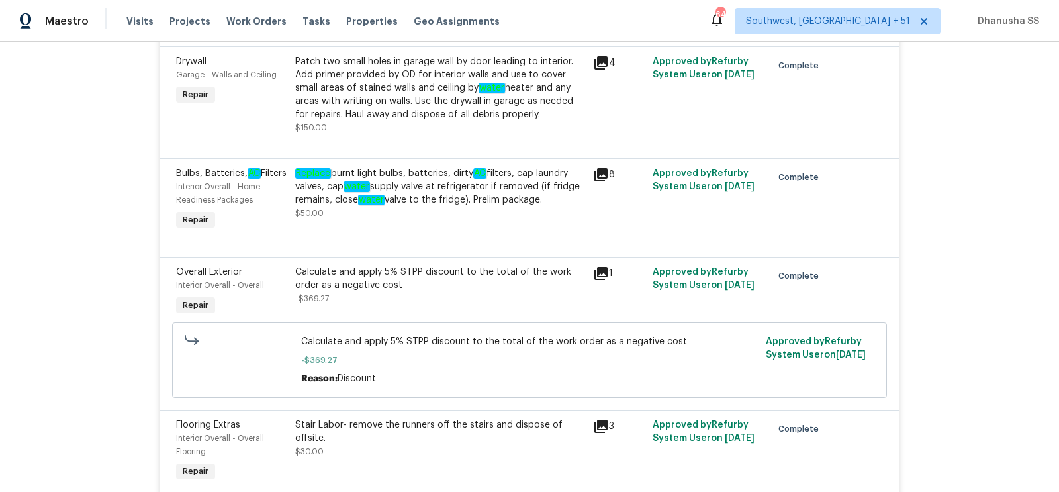
click at [424, 291] on div "Calculate and apply 5% STPP discount to the total of the work order as a negati…" at bounding box center [440, 278] width 290 height 26
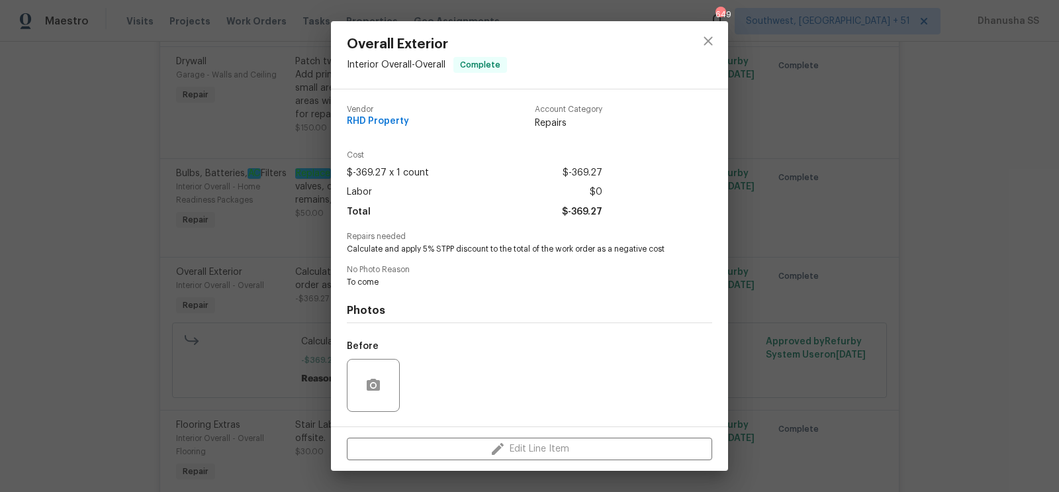
scroll to position [84, 0]
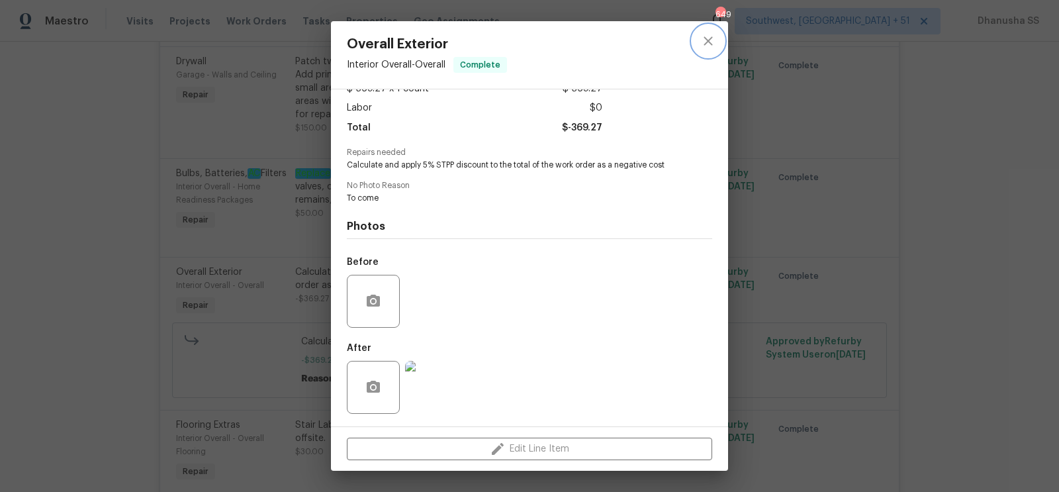
click at [703, 45] on icon "close" at bounding box center [708, 41] width 16 height 16
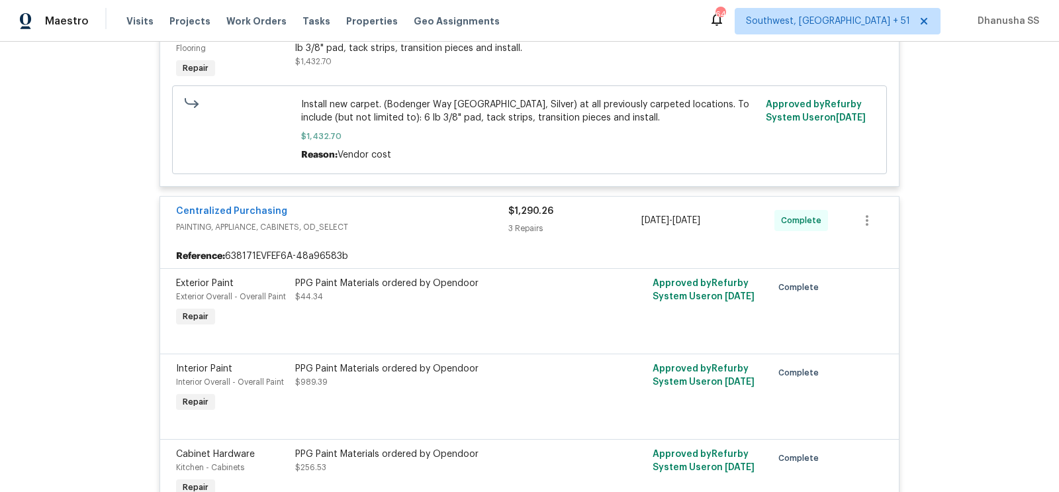
scroll to position [3742, 0]
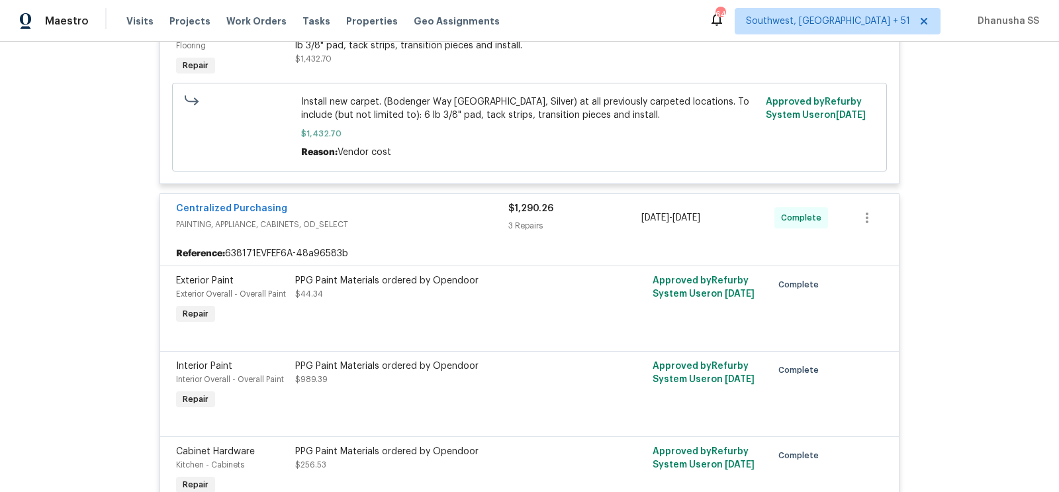
click at [420, 287] on div "PPG Paint Materials ordered by Opendoor" at bounding box center [440, 280] width 290 height 13
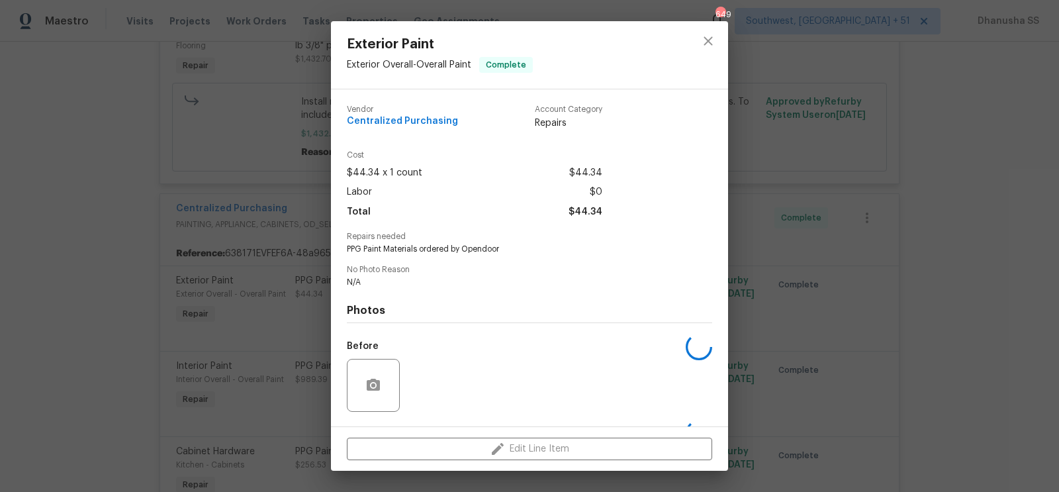
scroll to position [84, 0]
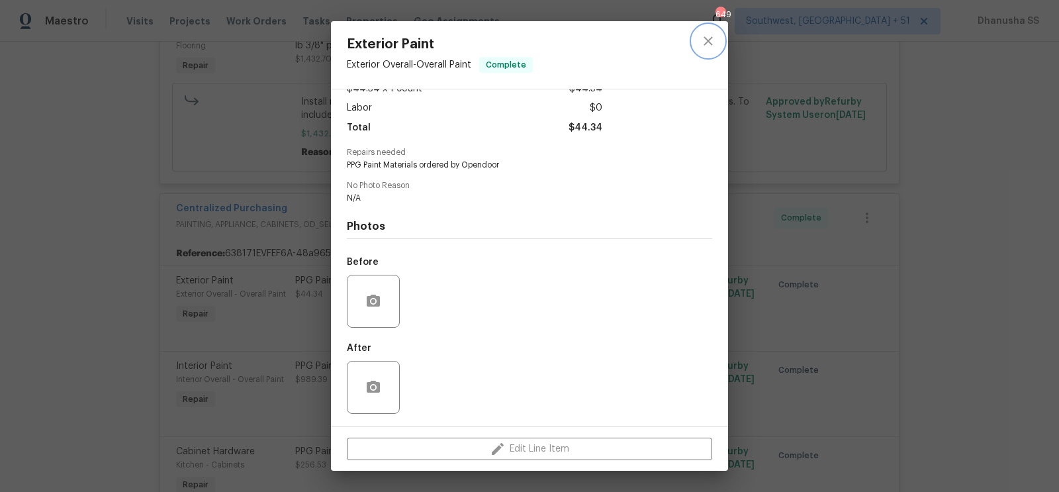
click at [720, 40] on button "close" at bounding box center [708, 41] width 32 height 32
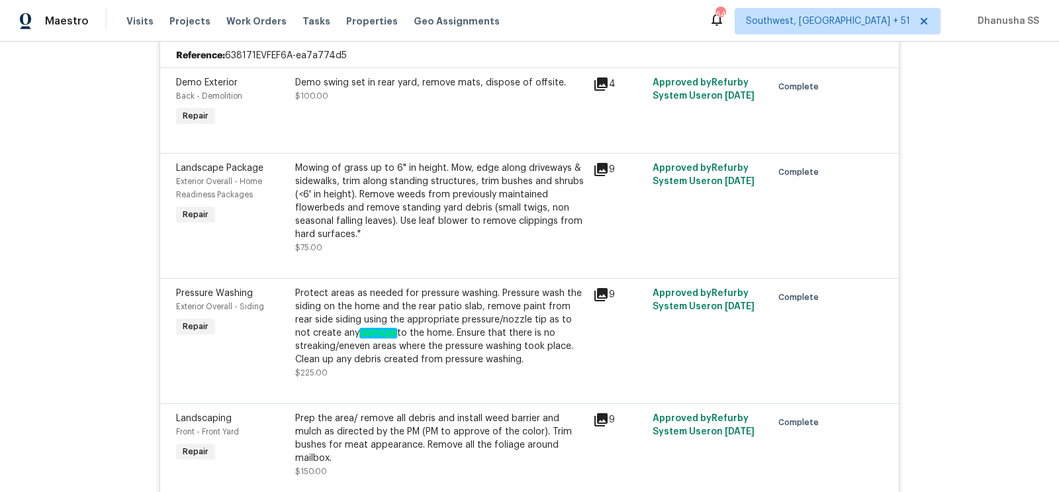
scroll to position [281, 0]
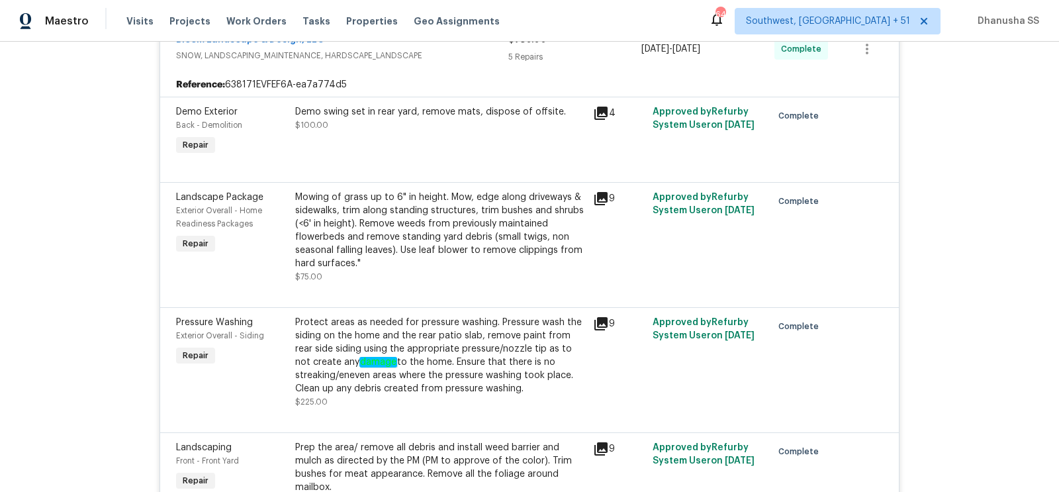
click at [386, 150] on div "Demo swing set in rear yard, remove mats, dispose of offsite. $100.00" at bounding box center [440, 131] width 298 height 61
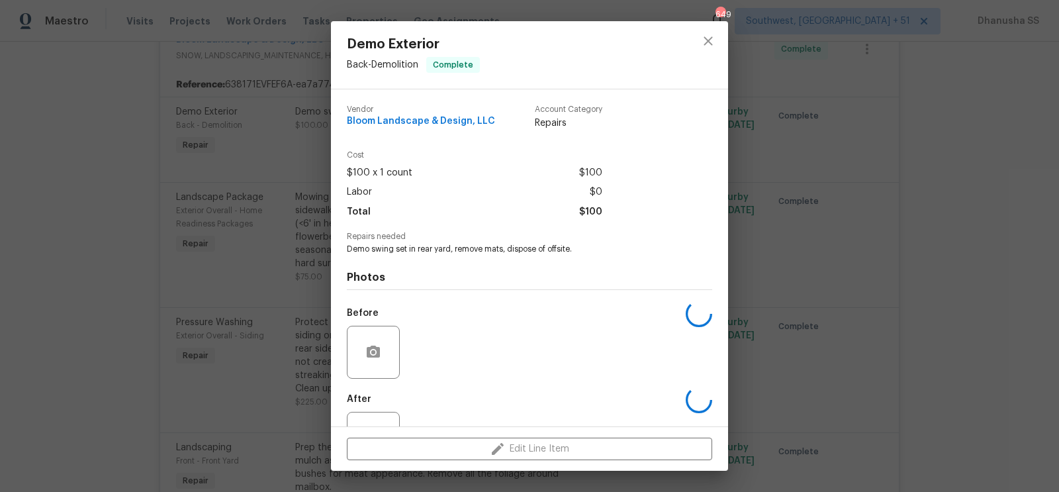
scroll to position [51, 0]
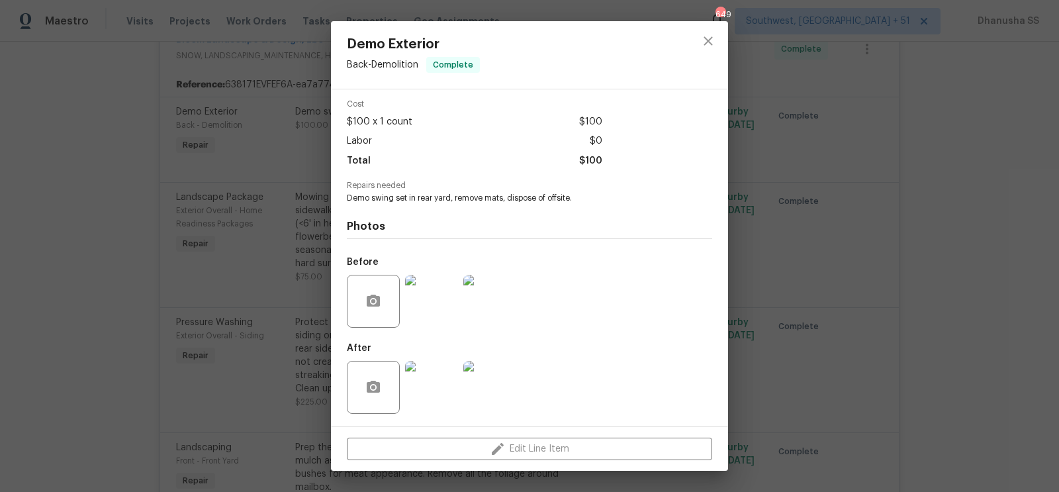
click at [435, 281] on img at bounding box center [431, 301] width 53 height 53
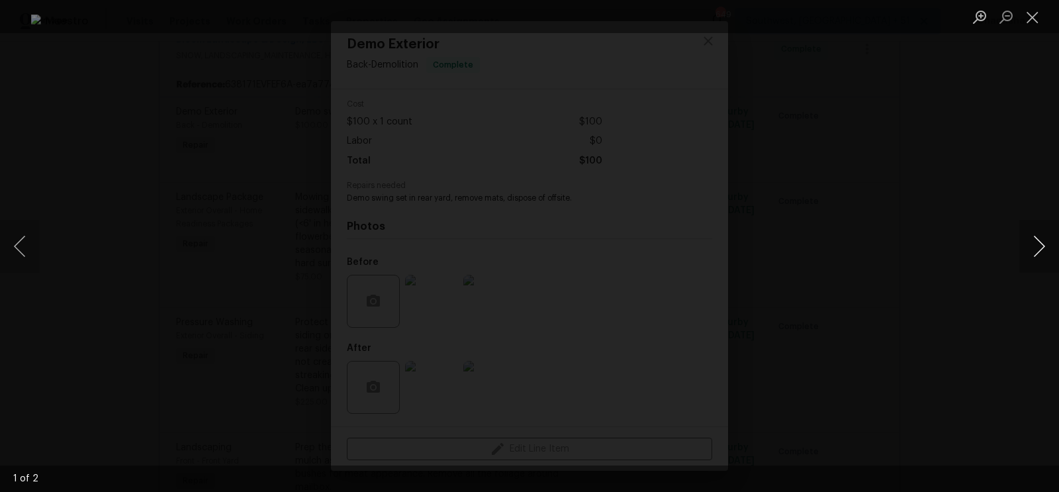
click at [1031, 234] on button "Next image" at bounding box center [1039, 246] width 40 height 53
click at [975, 187] on div "Lightbox" at bounding box center [529, 246] width 1059 height 492
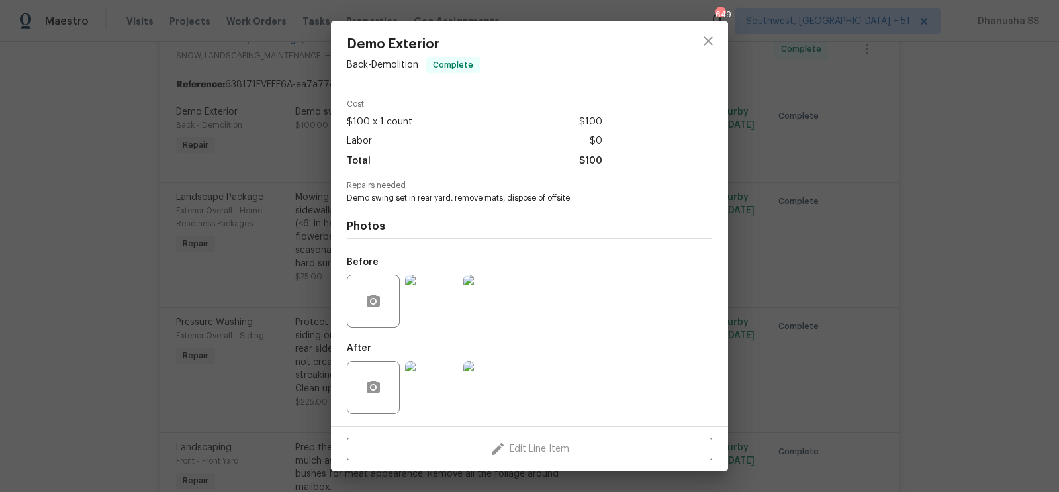
click at [424, 378] on img at bounding box center [431, 387] width 53 height 53
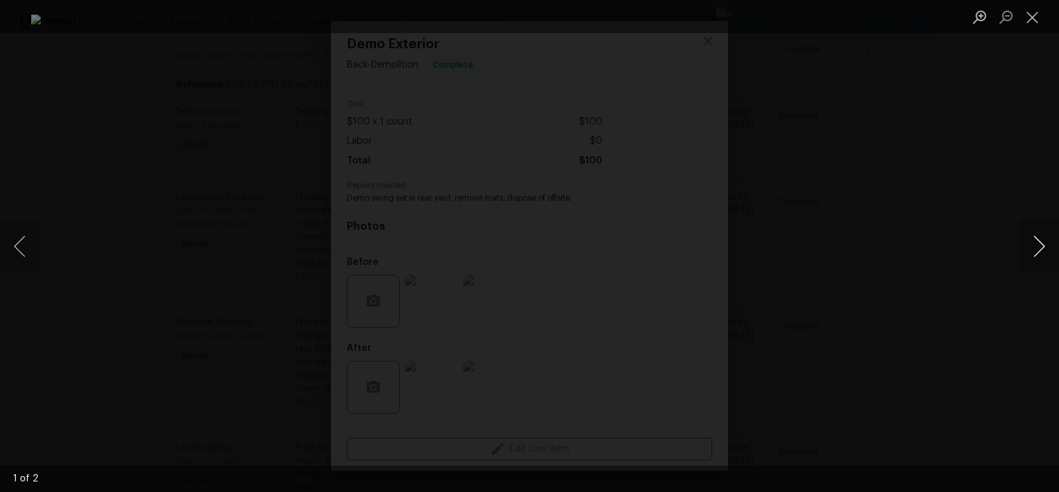
click at [1045, 243] on button "Next image" at bounding box center [1039, 246] width 40 height 53
click at [977, 187] on div "Lightbox" at bounding box center [529, 246] width 1059 height 492
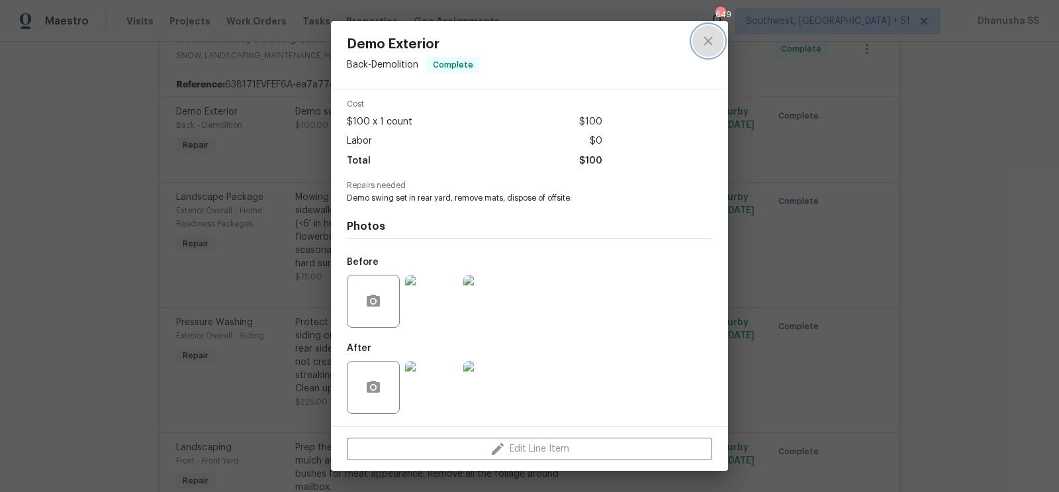
click at [699, 28] on button "close" at bounding box center [708, 41] width 32 height 32
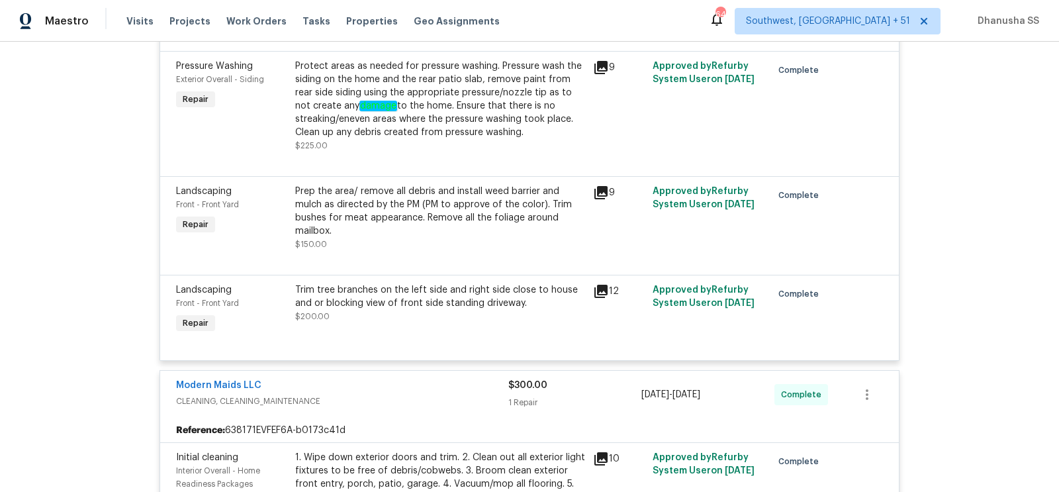
scroll to position [587, 0]
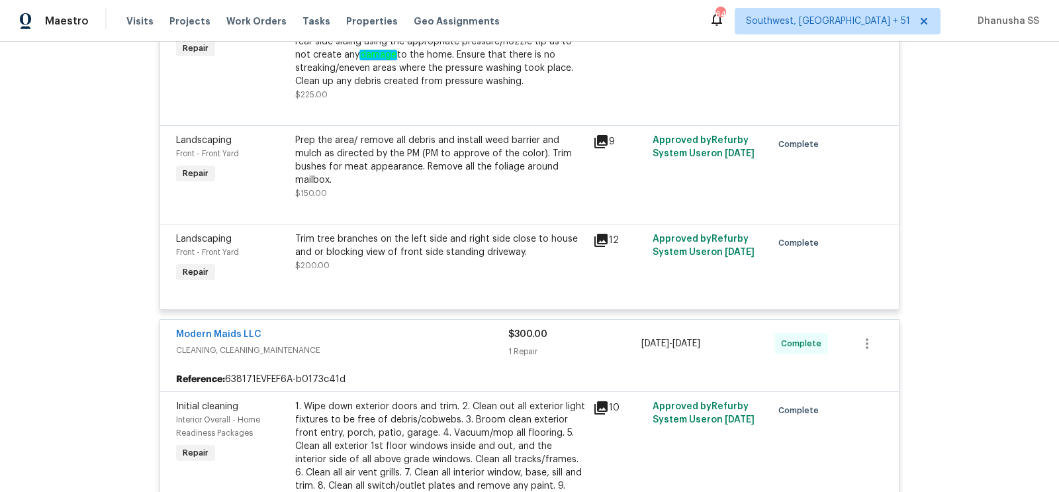
click at [470, 187] on div "Prep the area/ remove all debris and install weed barrier and mulch as directed…" at bounding box center [440, 167] width 290 height 66
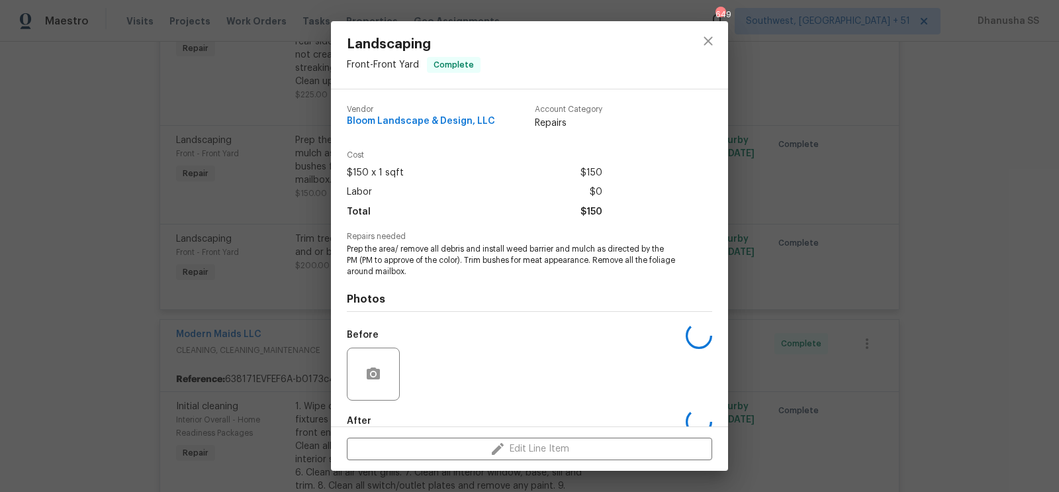
scroll to position [73, 0]
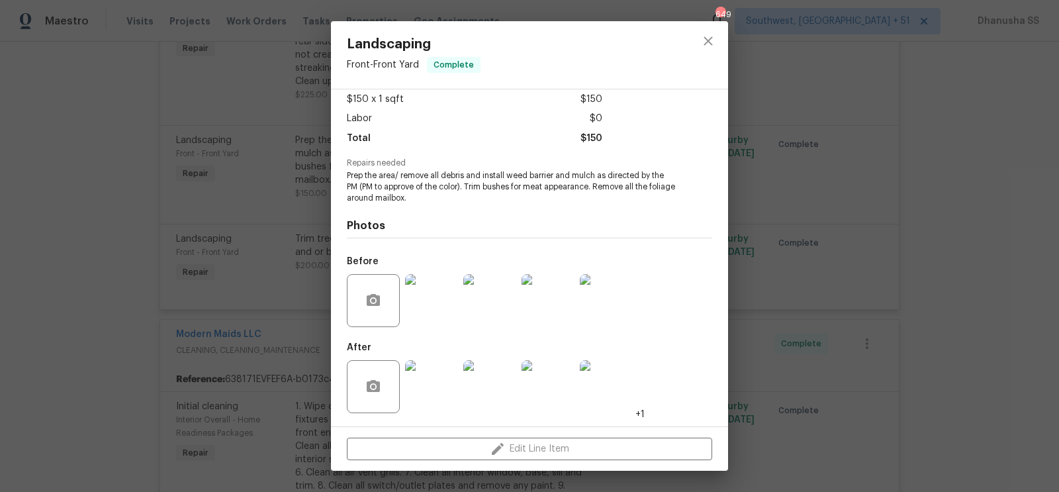
click at [437, 304] on img at bounding box center [431, 300] width 53 height 53
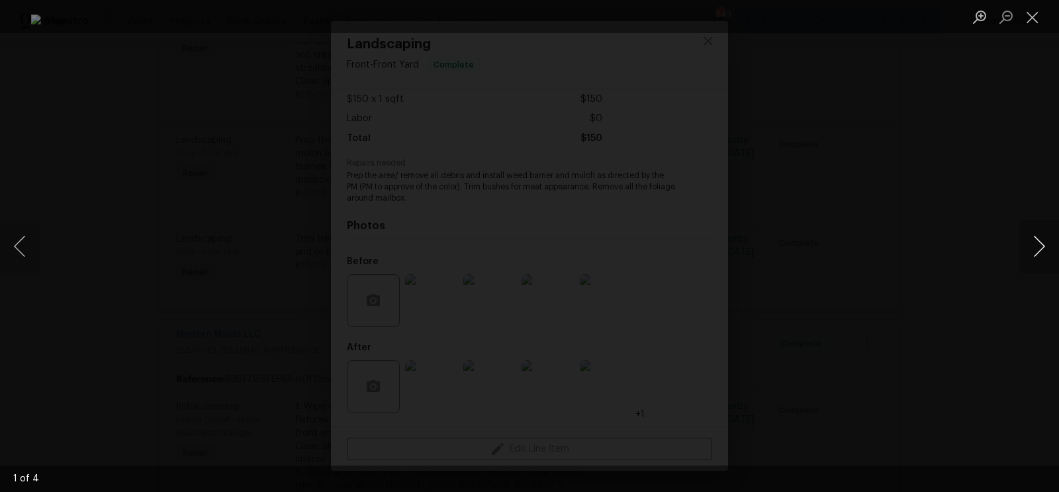
click at [1026, 256] on button "Next image" at bounding box center [1039, 246] width 40 height 53
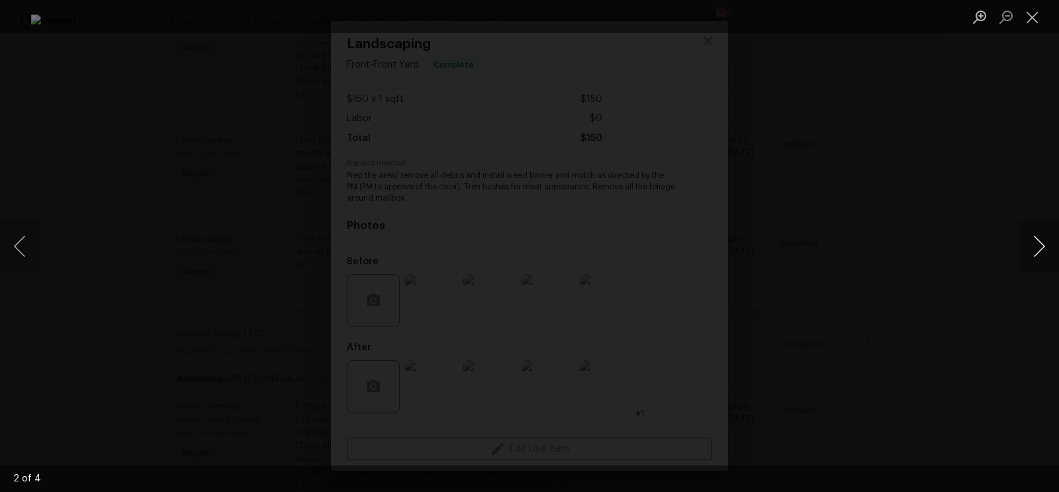
click at [1026, 256] on button "Next image" at bounding box center [1039, 246] width 40 height 53
click at [973, 152] on div "Lightbox" at bounding box center [529, 246] width 1059 height 492
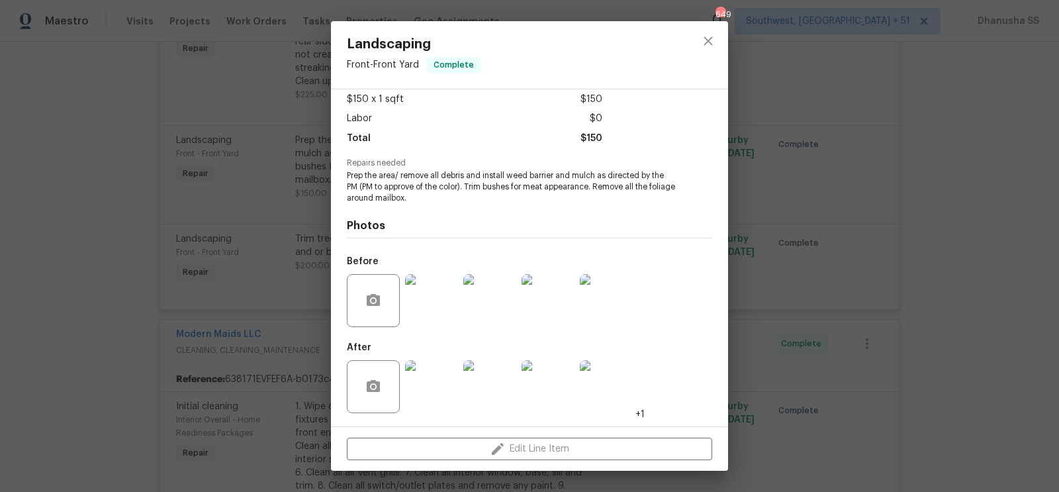
click at [411, 384] on img at bounding box center [431, 386] width 53 height 53
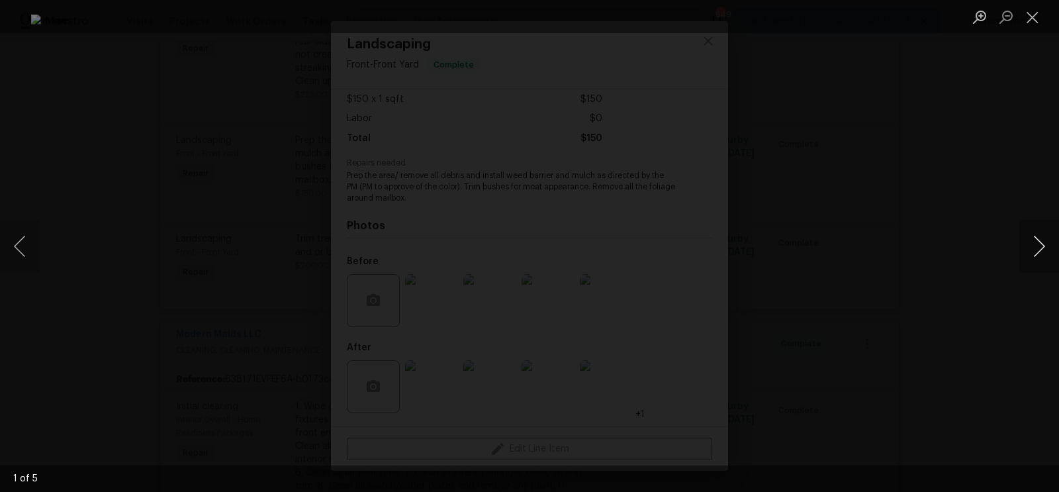
click at [1030, 243] on button "Next image" at bounding box center [1039, 246] width 40 height 53
click at [966, 136] on div "Lightbox" at bounding box center [529, 246] width 1059 height 492
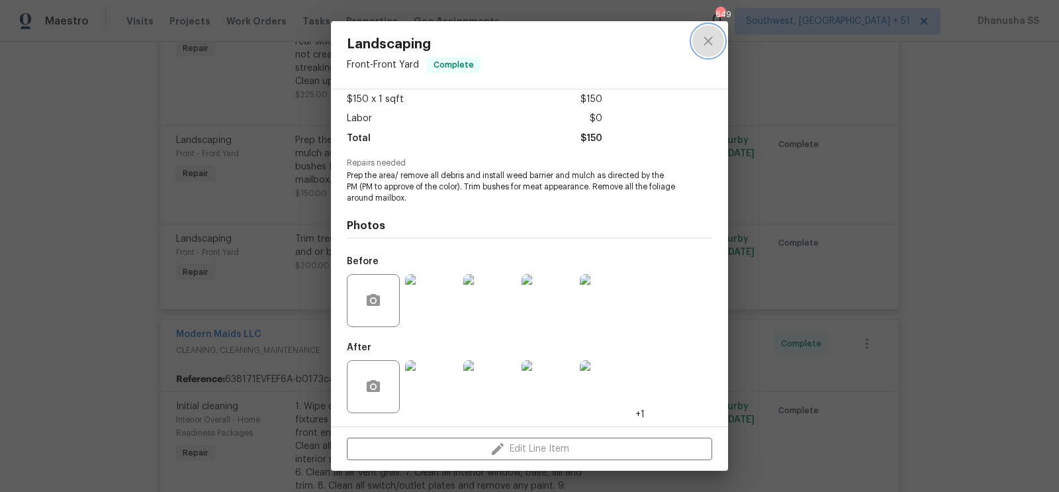
click at [707, 44] on icon "close" at bounding box center [708, 41] width 16 height 16
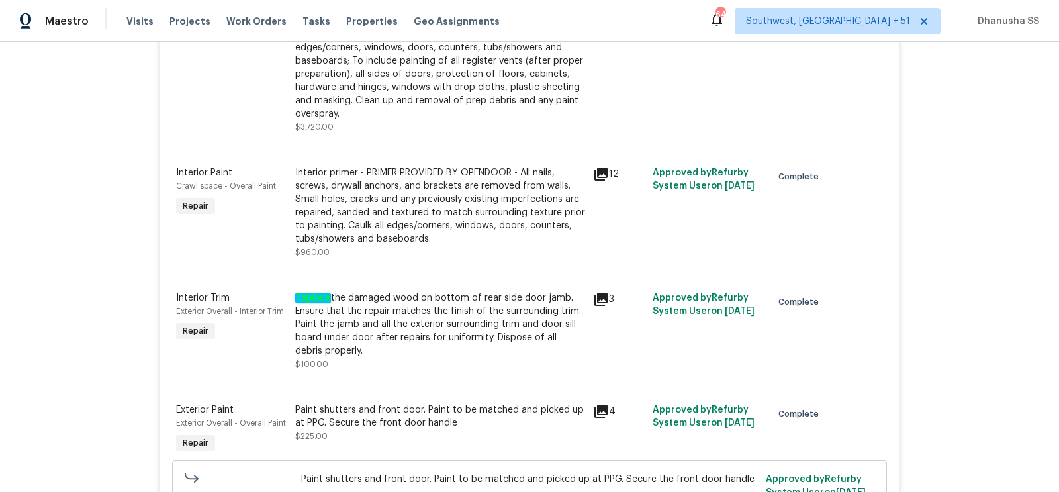
scroll to position [1729, 0]
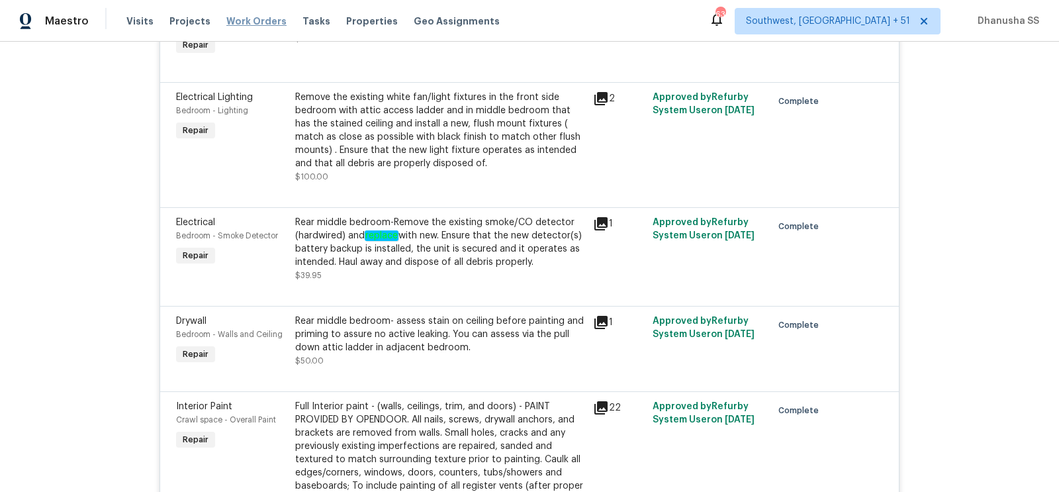
click at [237, 19] on span "Work Orders" at bounding box center [256, 21] width 60 height 13
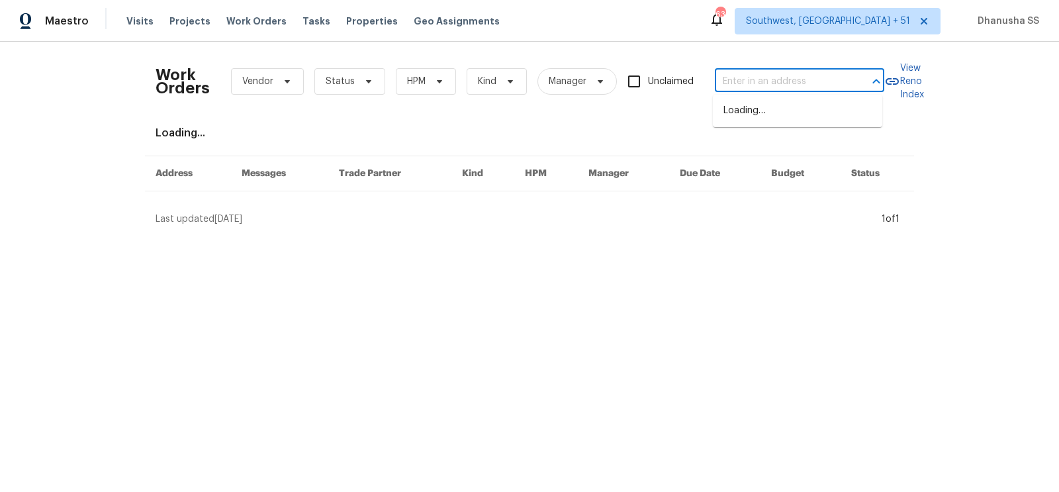
click at [741, 71] on input "text" at bounding box center [781, 81] width 132 height 21
paste input "[STREET_ADDRESS]"
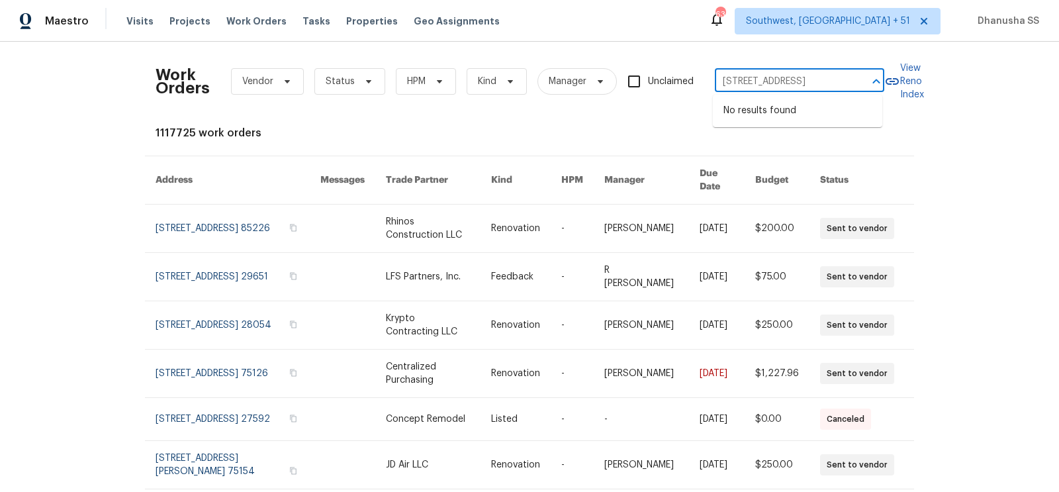
drag, startPoint x: 725, startPoint y: 82, endPoint x: 988, endPoint y: 131, distance: 267.2
click at [988, 131] on div "Work Orders Vendor Status HPM Kind Manager Unclaimed [STREET_ADDRESS] ​ View Re…" at bounding box center [529, 267] width 1059 height 450
type input "[STREET_ADDRESS]"
click at [779, 187] on li "[STREET_ADDRESS]" at bounding box center [797, 176] width 169 height 22
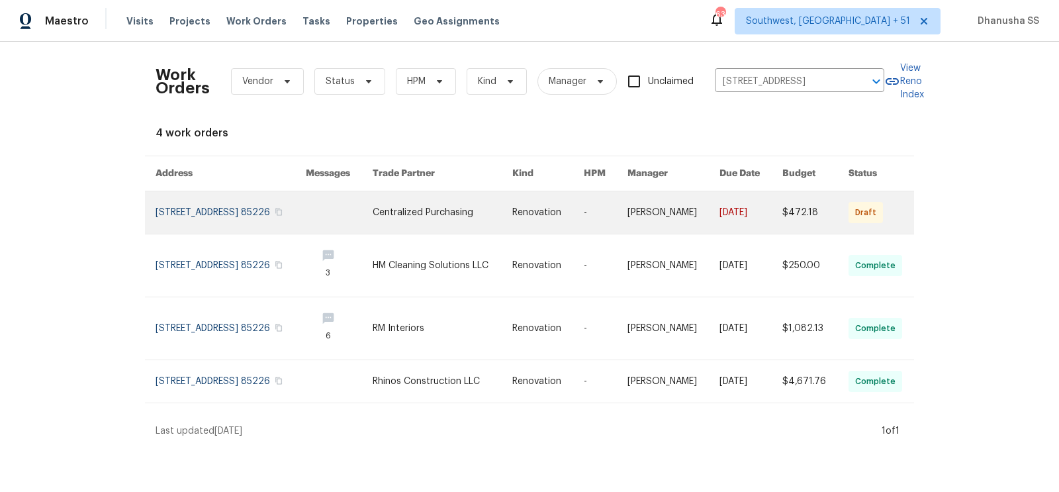
click at [482, 214] on link at bounding box center [442, 212] width 140 height 42
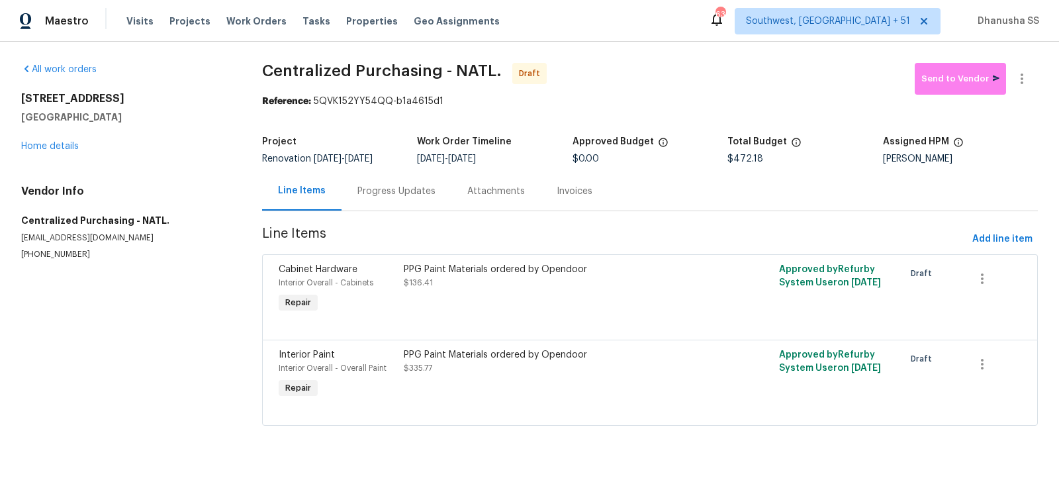
click at [65, 134] on div "[STREET_ADDRESS] Home details" at bounding box center [125, 122] width 209 height 61
click at [65, 147] on link "Home details" at bounding box center [50, 146] width 58 height 9
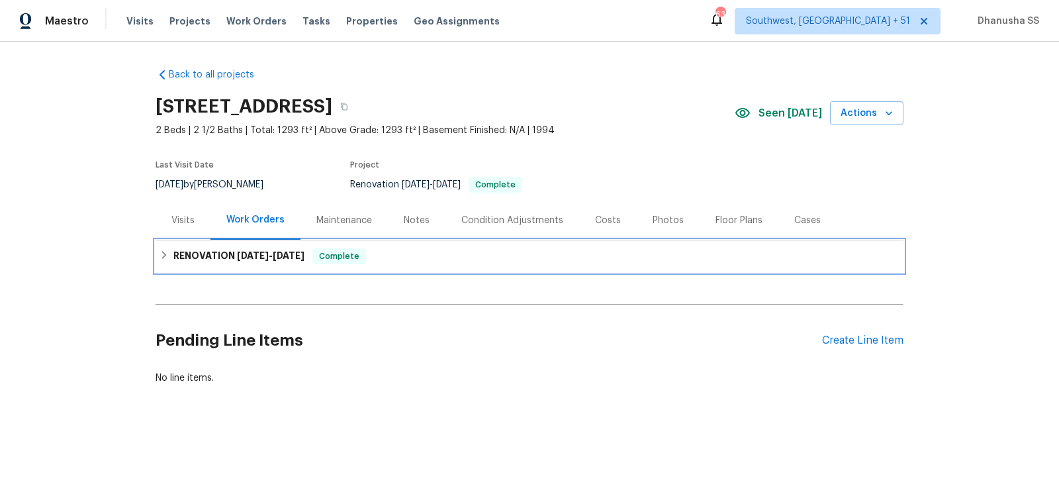
click at [443, 245] on div "RENOVATION [DATE] - [DATE] Complete" at bounding box center [529, 256] width 748 height 32
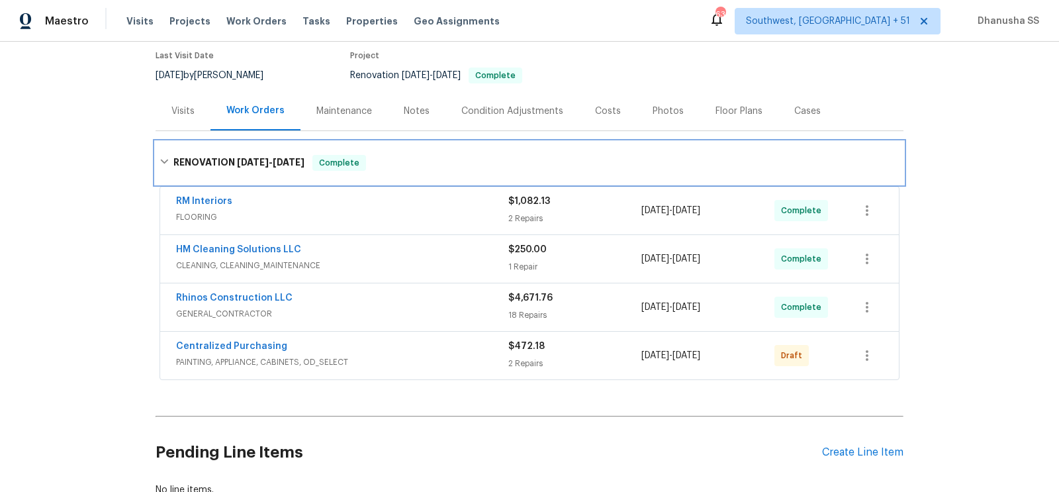
scroll to position [199, 0]
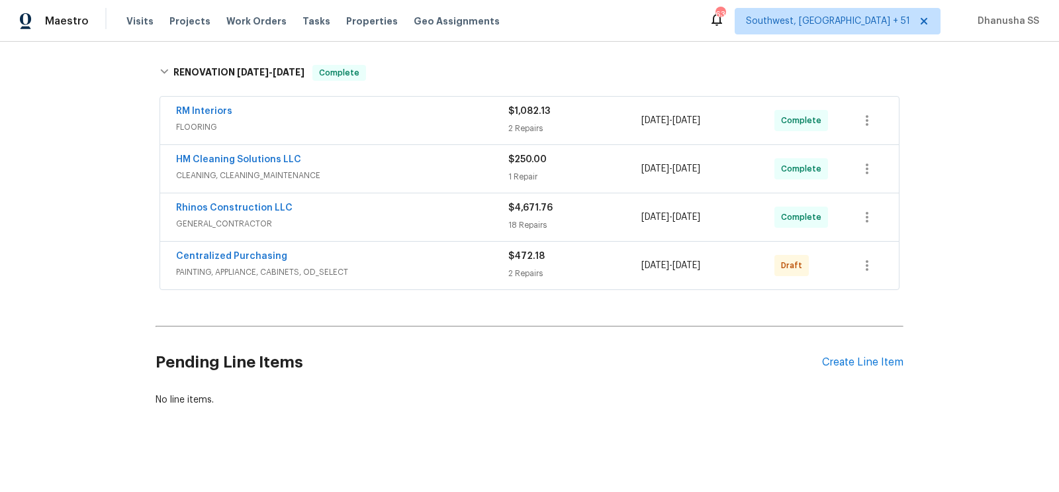
click at [451, 107] on div "RM Interiors" at bounding box center [342, 113] width 332 height 16
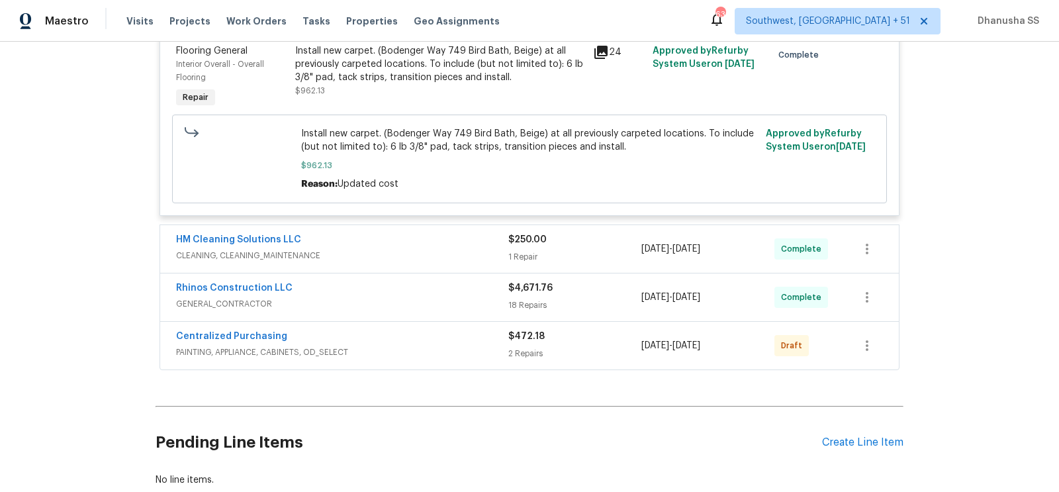
scroll to position [498, 0]
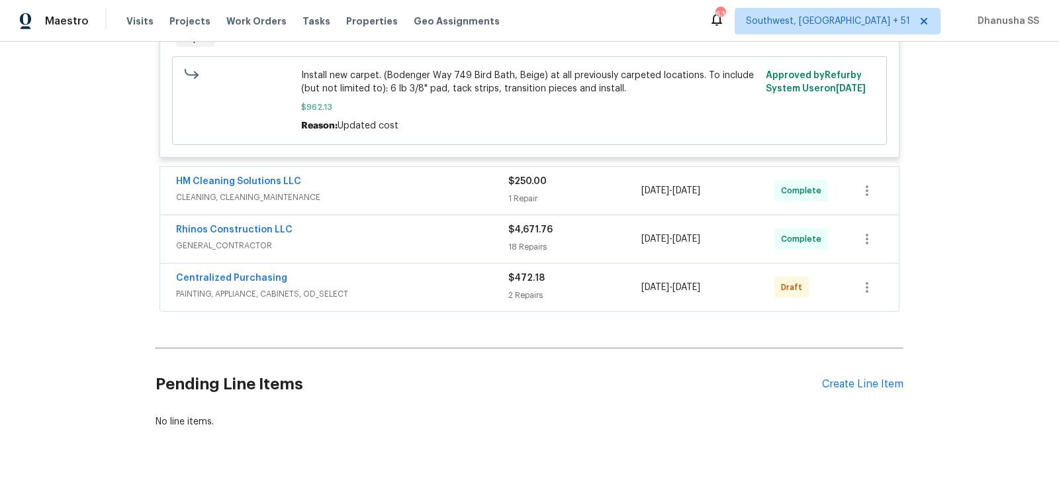
click at [476, 193] on span "CLEANING, CLEANING_MAINTENANCE" at bounding box center [342, 197] width 332 height 13
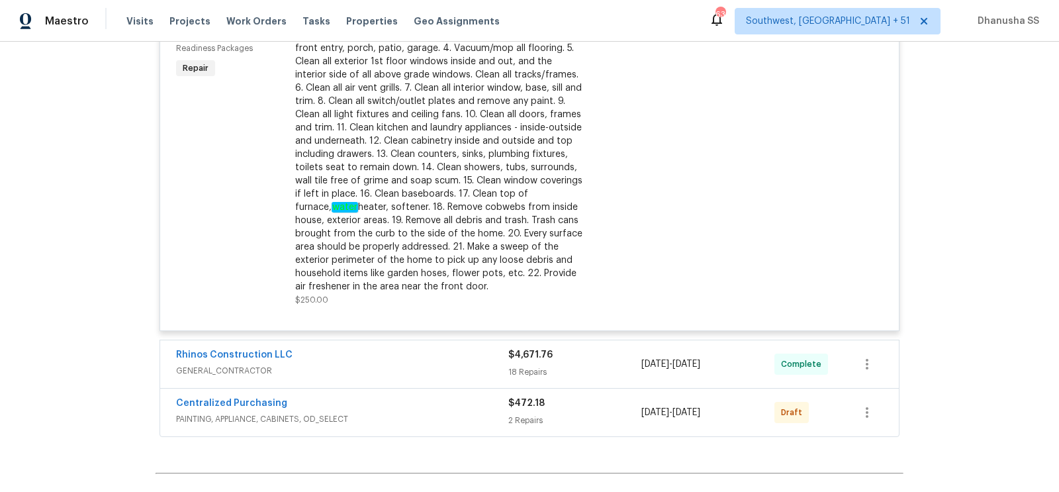
scroll to position [879, 0]
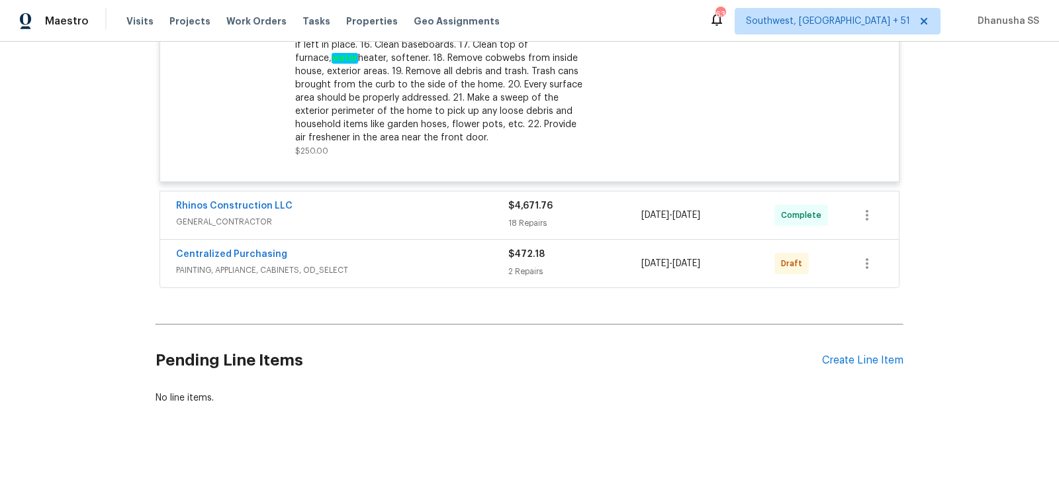
click at [458, 227] on div "Rhinos Construction LLC GENERAL_CONTRACTOR" at bounding box center [342, 215] width 332 height 32
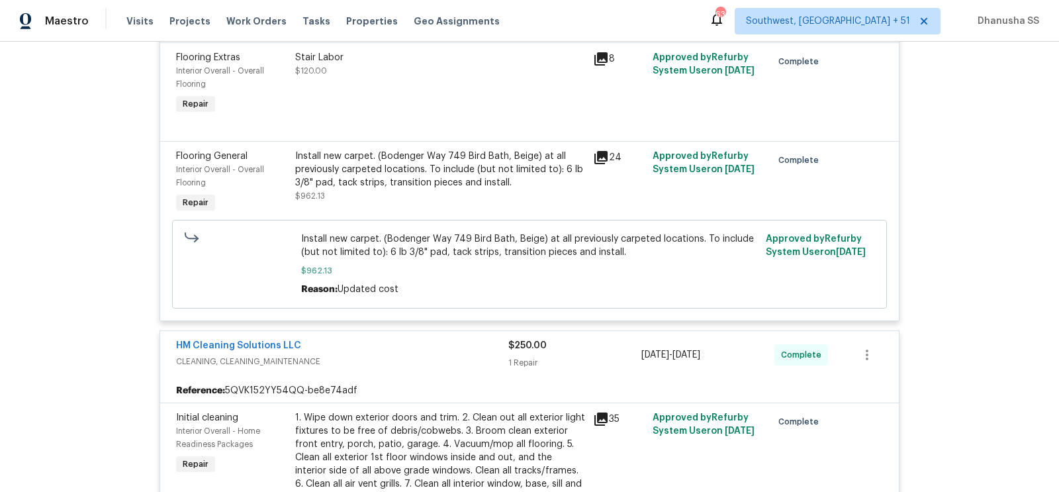
scroll to position [0, 0]
